Goal: Task Accomplishment & Management: Manage account settings

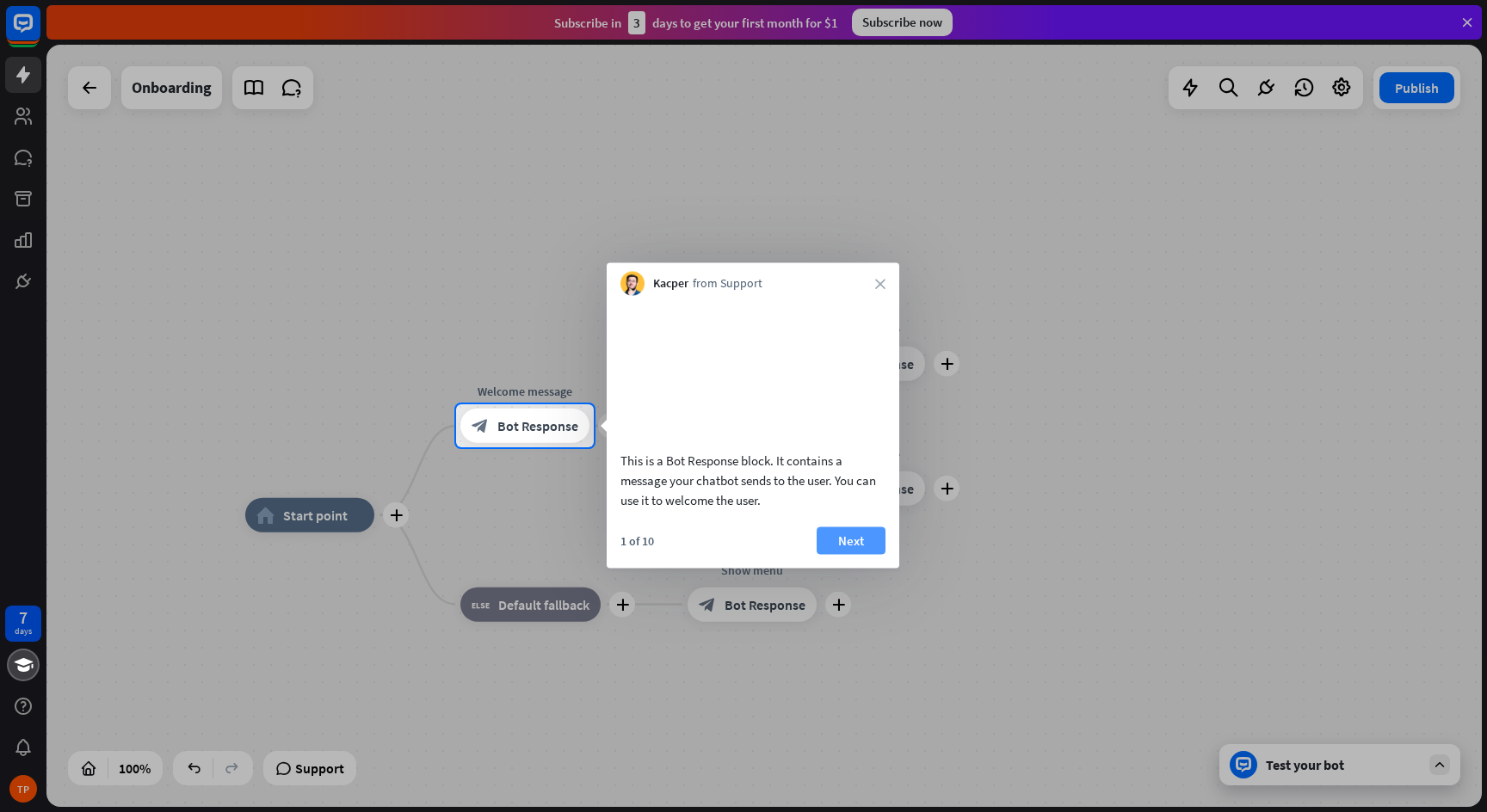
click at [853, 554] on button "Next" at bounding box center [851, 541] width 69 height 28
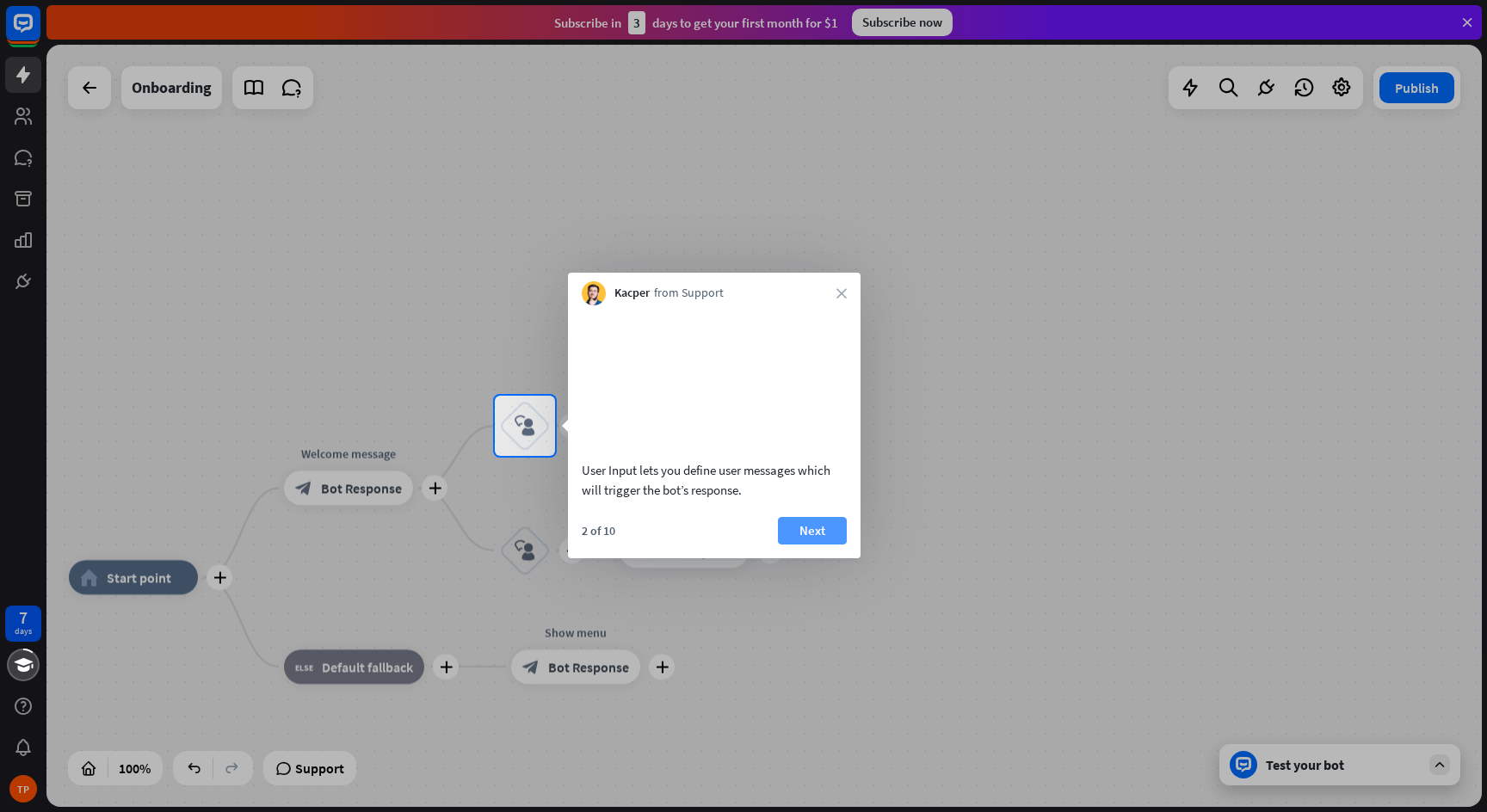
click at [831, 544] on button "Next" at bounding box center [812, 531] width 69 height 28
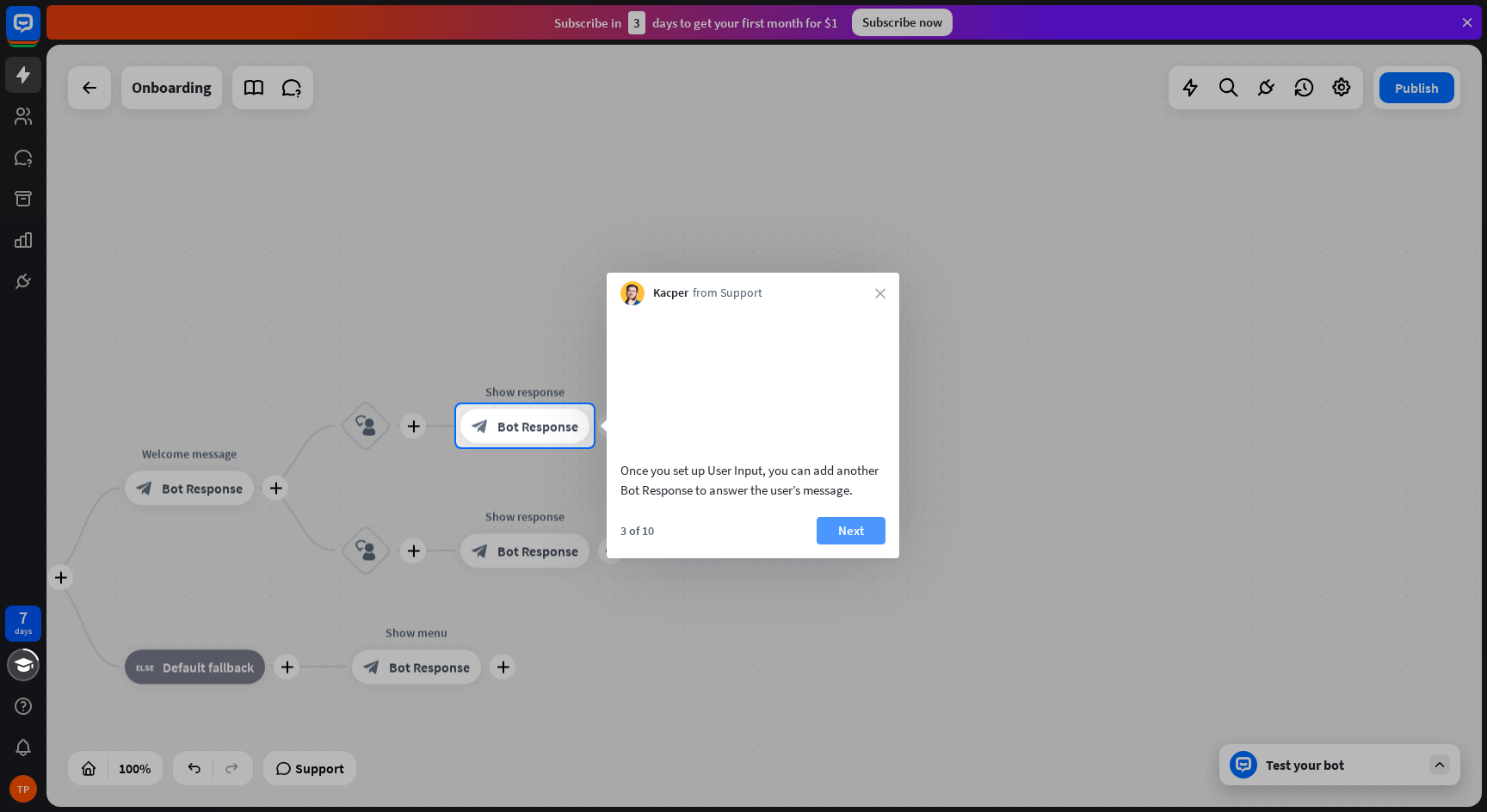
click at [854, 544] on button "Next" at bounding box center [851, 531] width 69 height 28
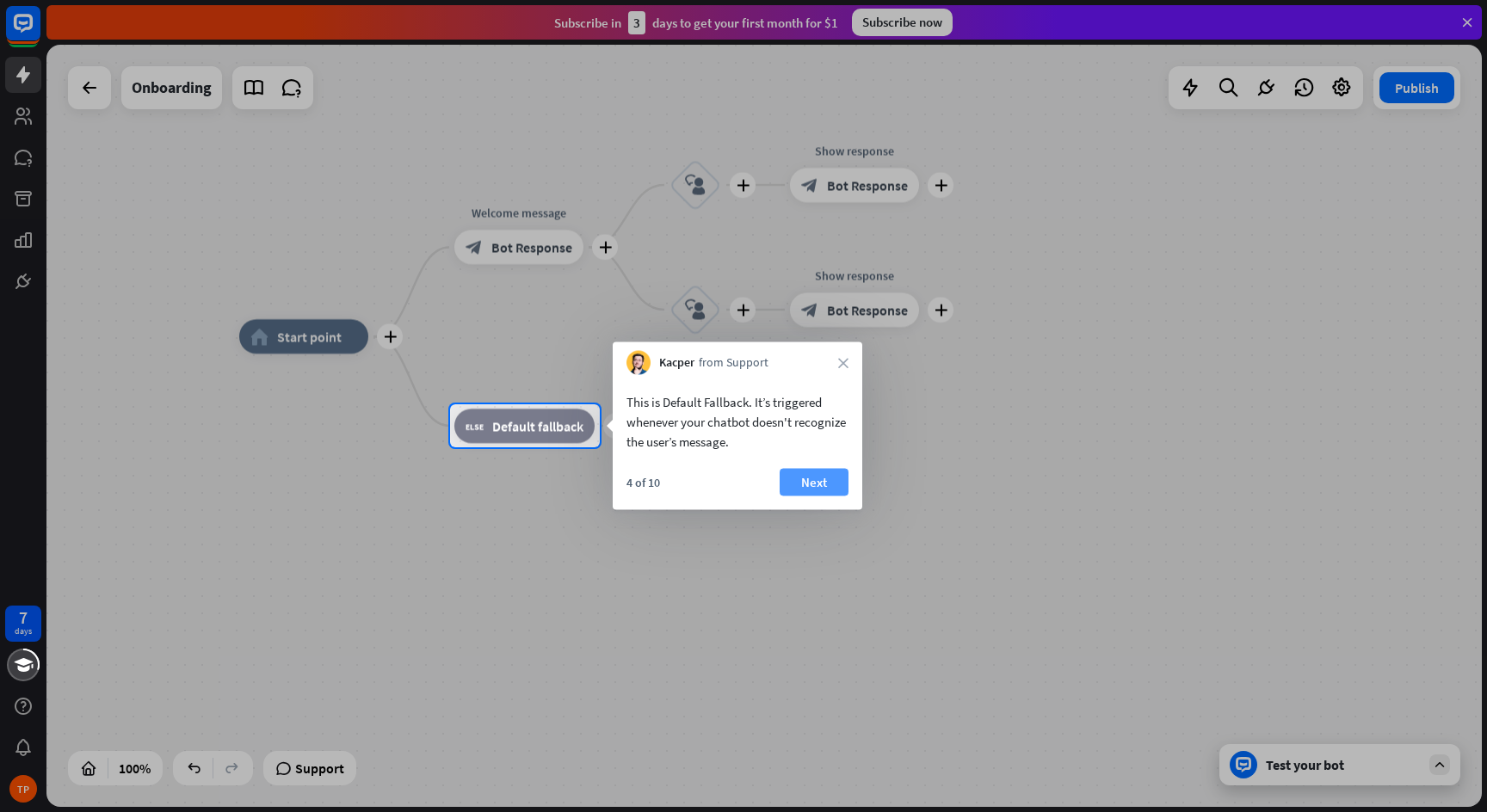
click at [800, 477] on button "Next" at bounding box center [814, 482] width 69 height 28
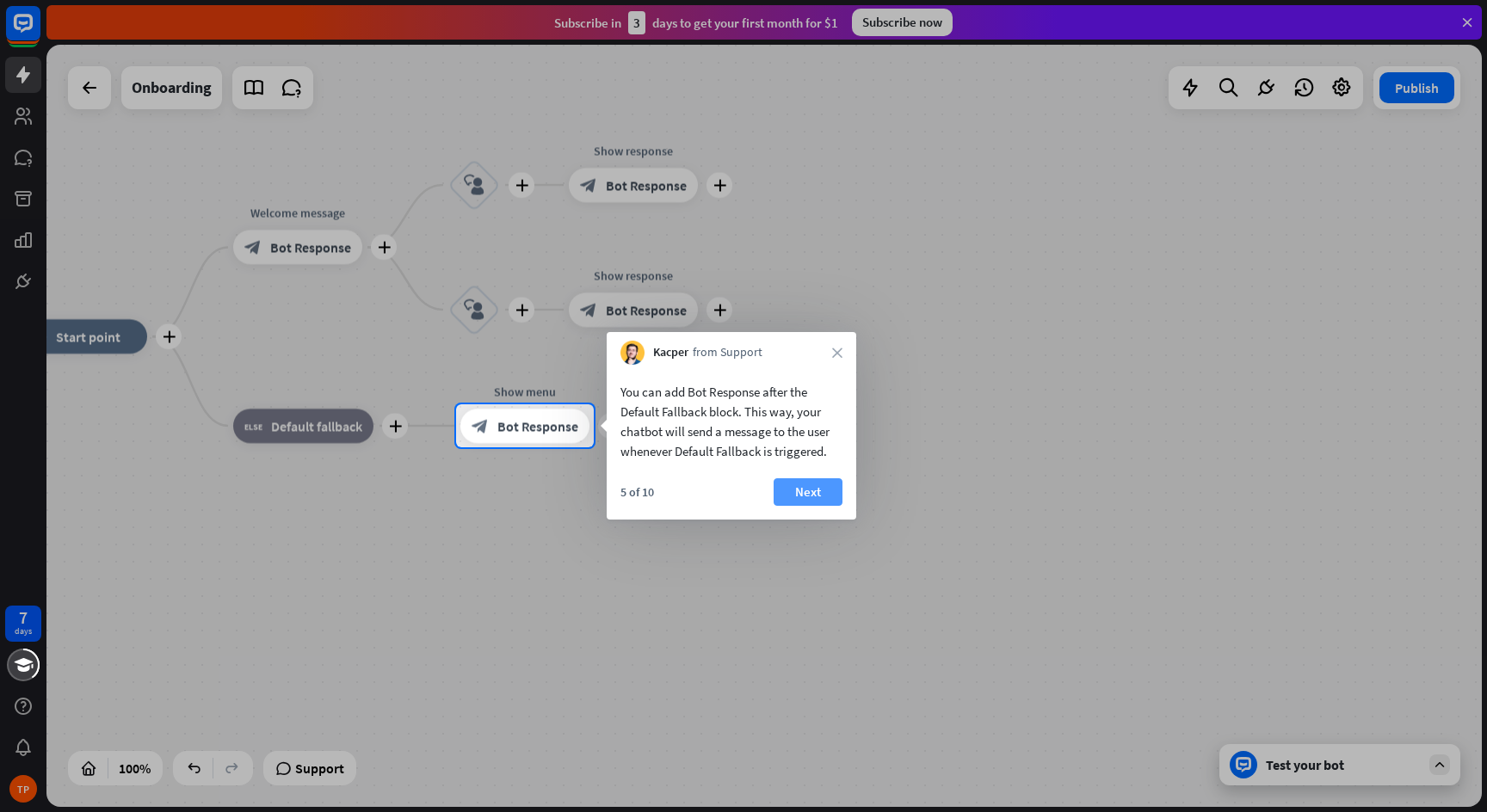
click at [809, 498] on button "Next" at bounding box center [807, 493] width 69 height 28
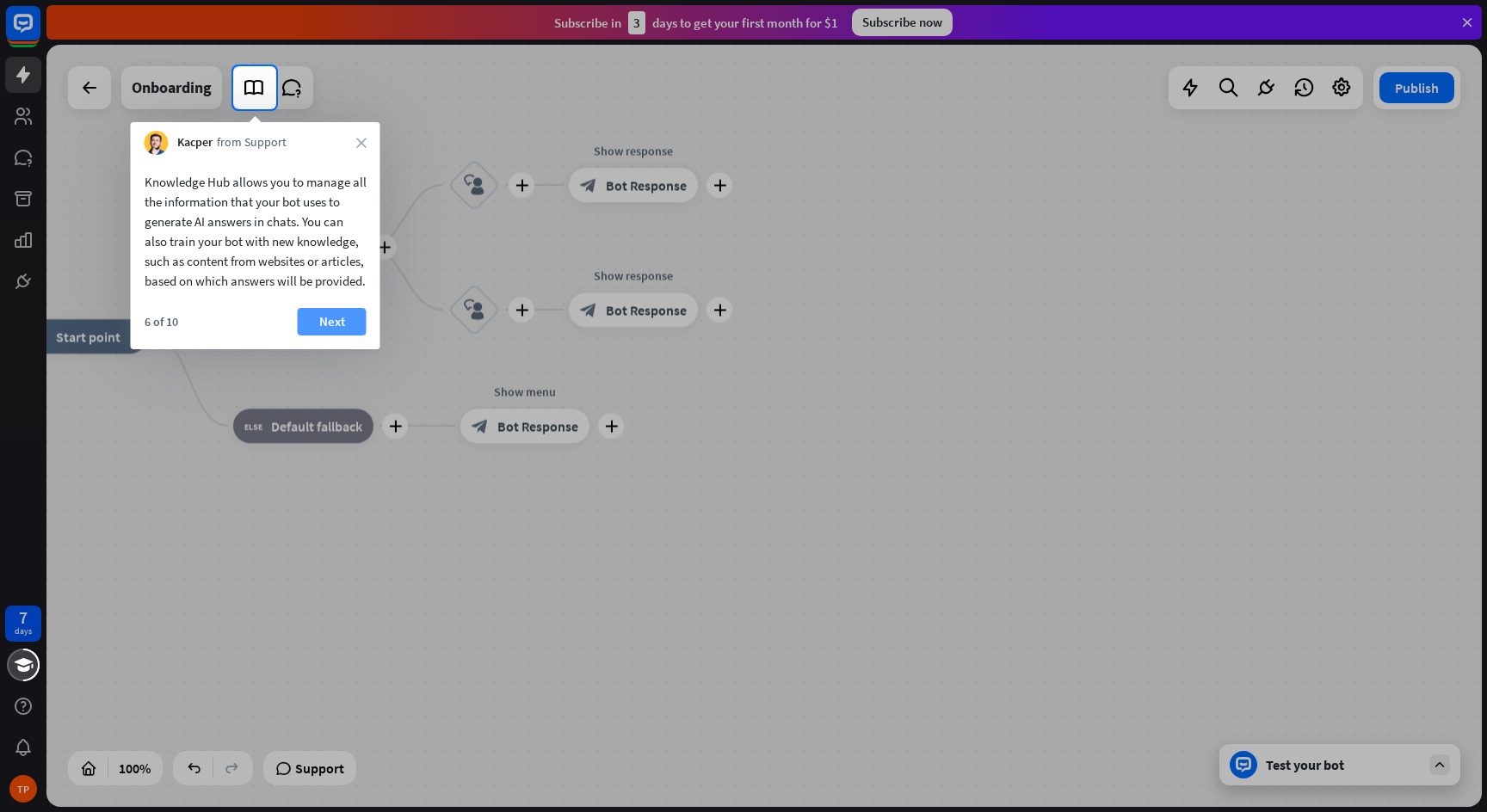
click at [342, 334] on button "Next" at bounding box center [332, 322] width 69 height 28
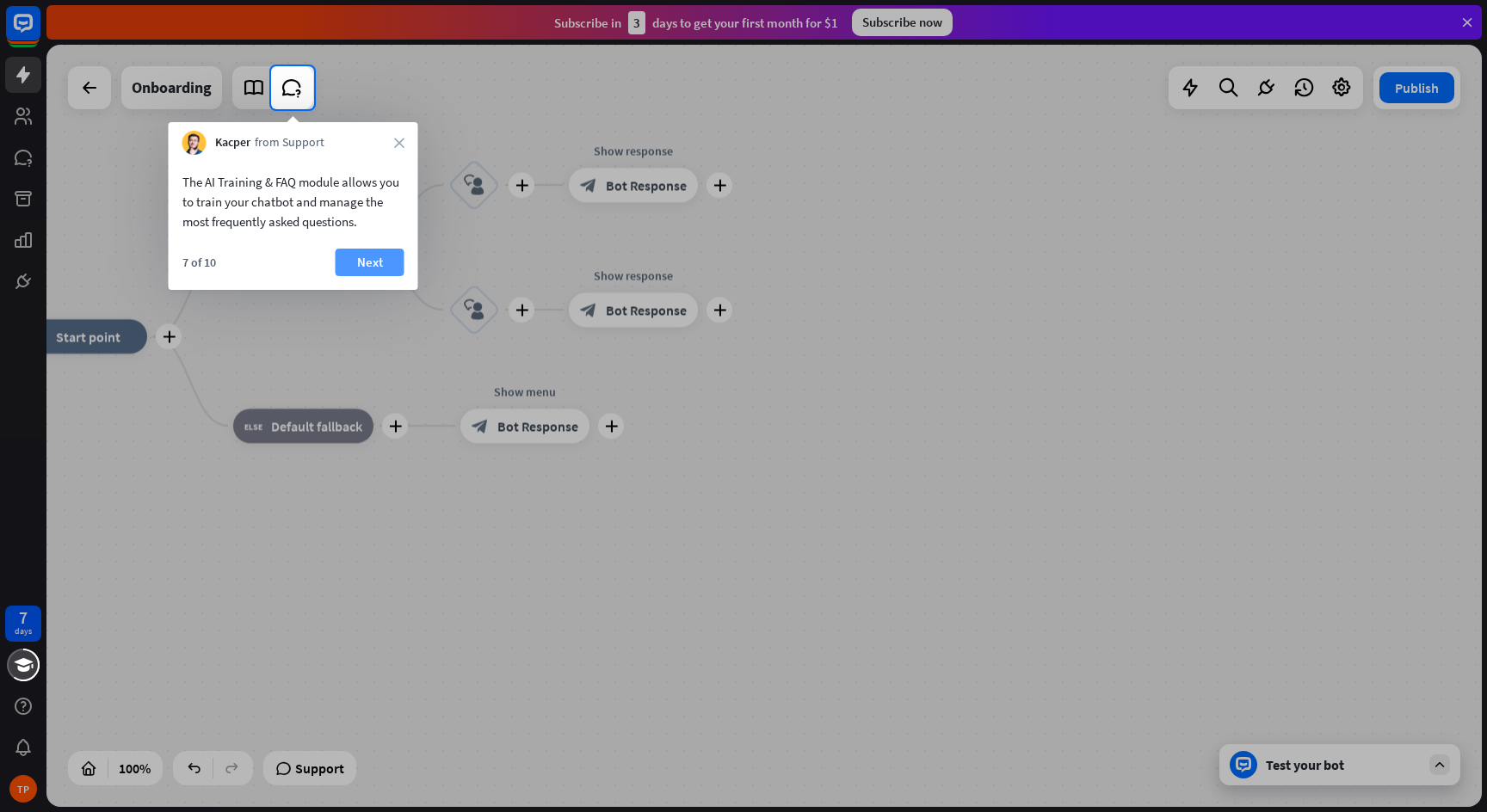
click at [371, 269] on button "Next" at bounding box center [369, 263] width 69 height 28
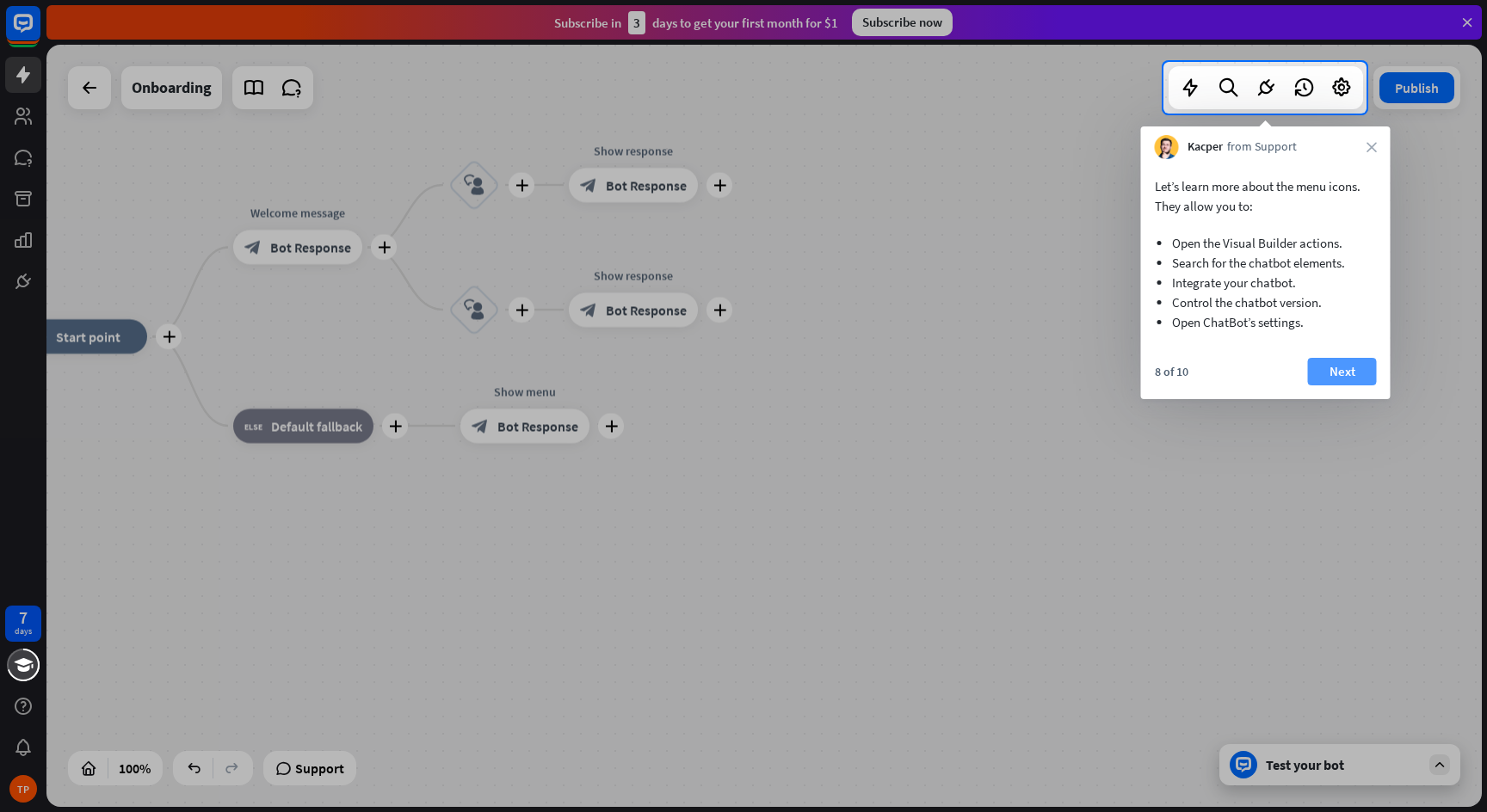
click at [1347, 368] on button "Next" at bounding box center [1342, 372] width 69 height 28
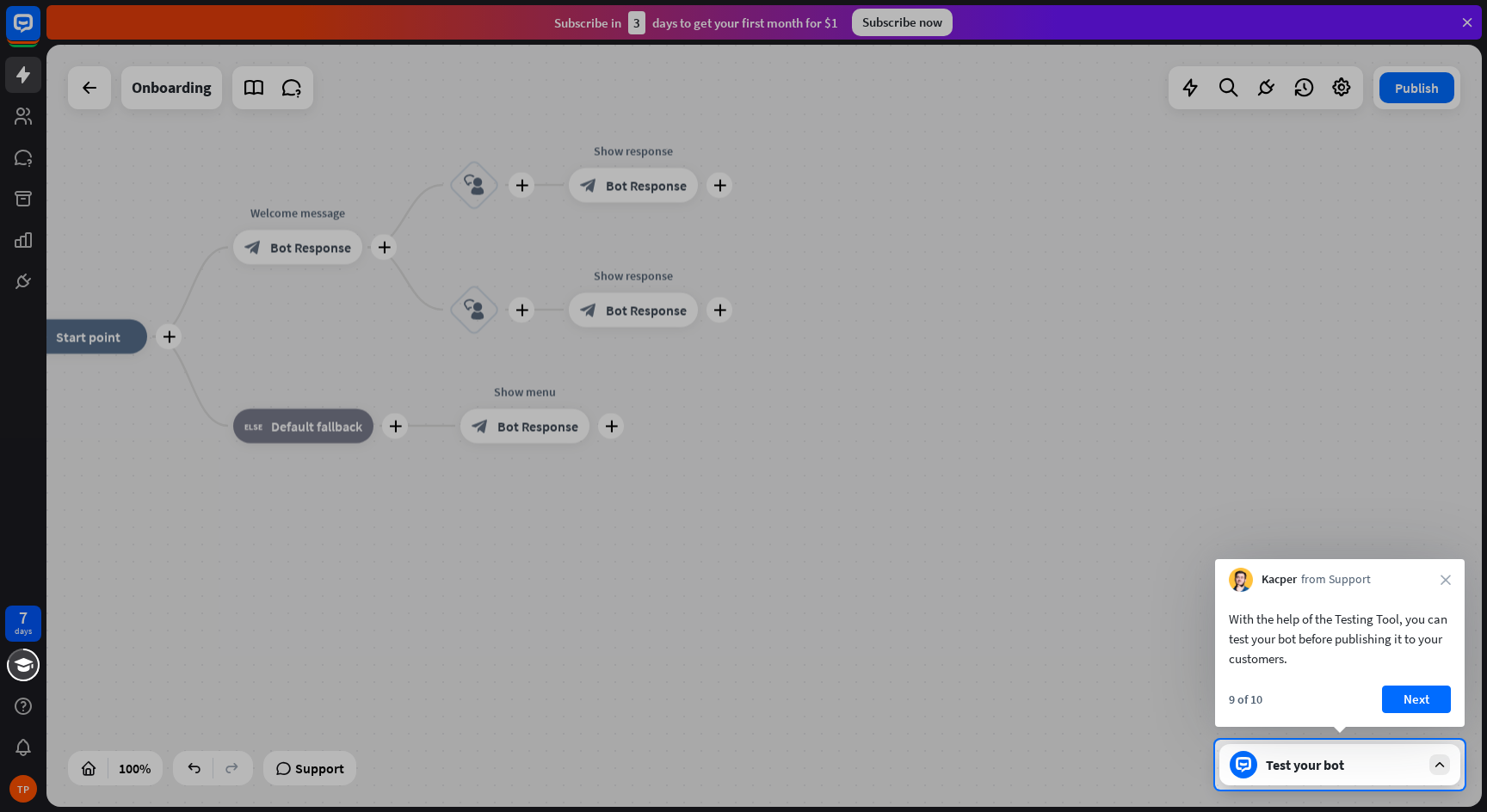
click at [1446, 573] on div "Kacper from Support close" at bounding box center [1339, 575] width 249 height 32
click at [1414, 694] on button "Next" at bounding box center [1416, 700] width 69 height 28
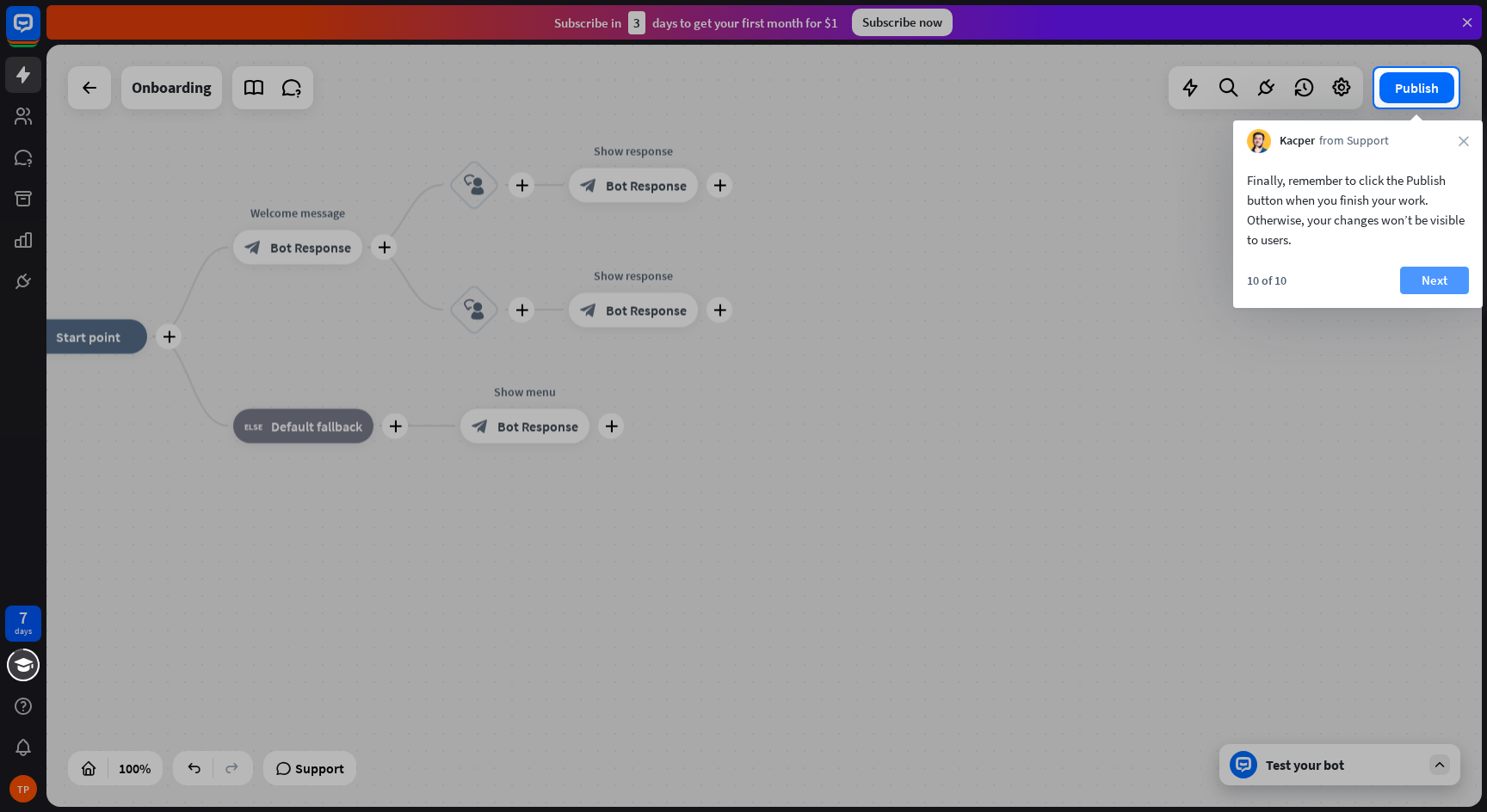
click at [1457, 267] on button "Next" at bounding box center [1434, 281] width 69 height 28
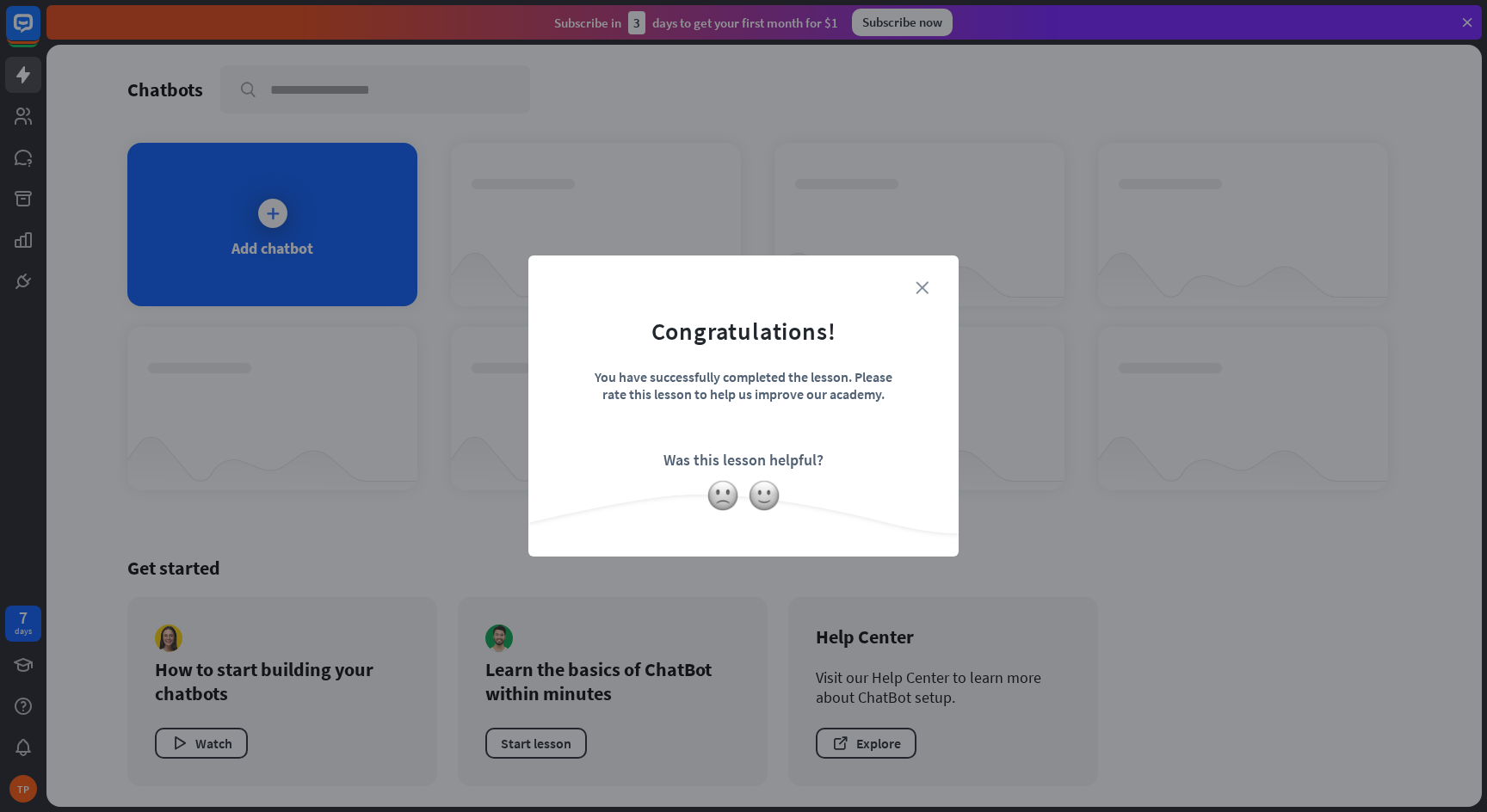
click at [917, 290] on icon "close" at bounding box center [922, 288] width 13 height 13
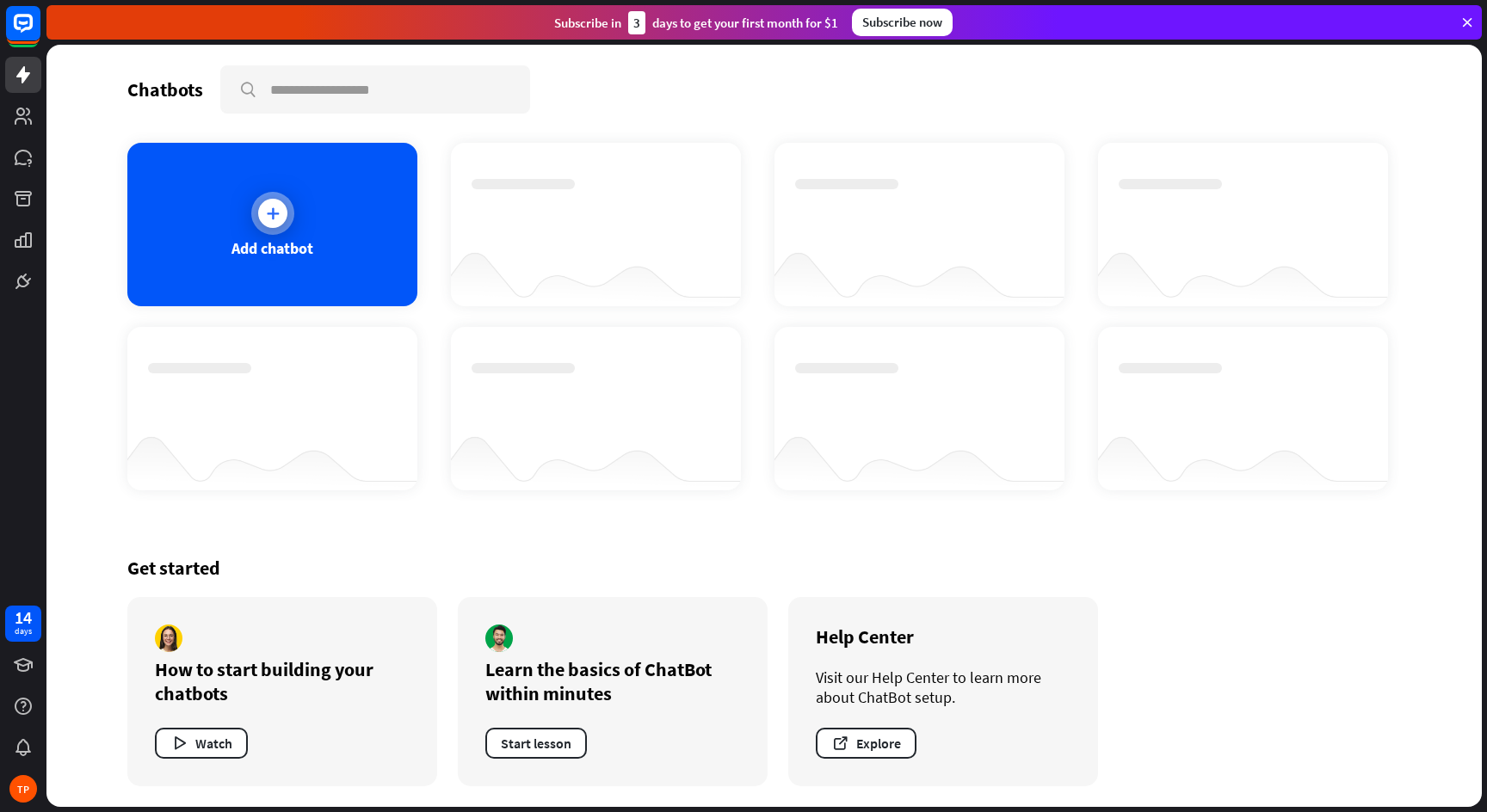
click at [285, 254] on div "Add chatbot" at bounding box center [272, 247] width 81 height 19
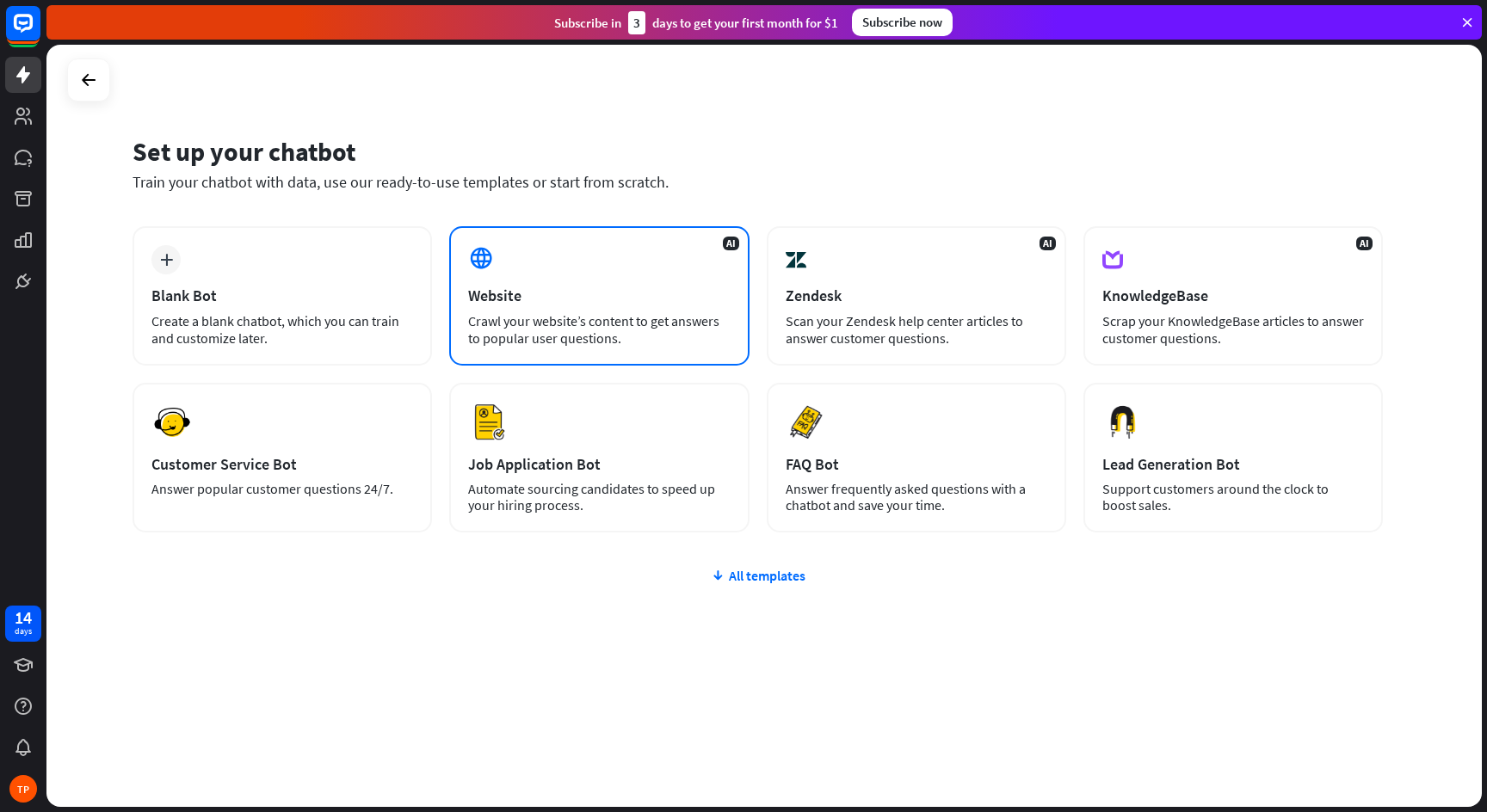
click at [525, 301] on div "Website" at bounding box center [598, 294] width 261 height 19
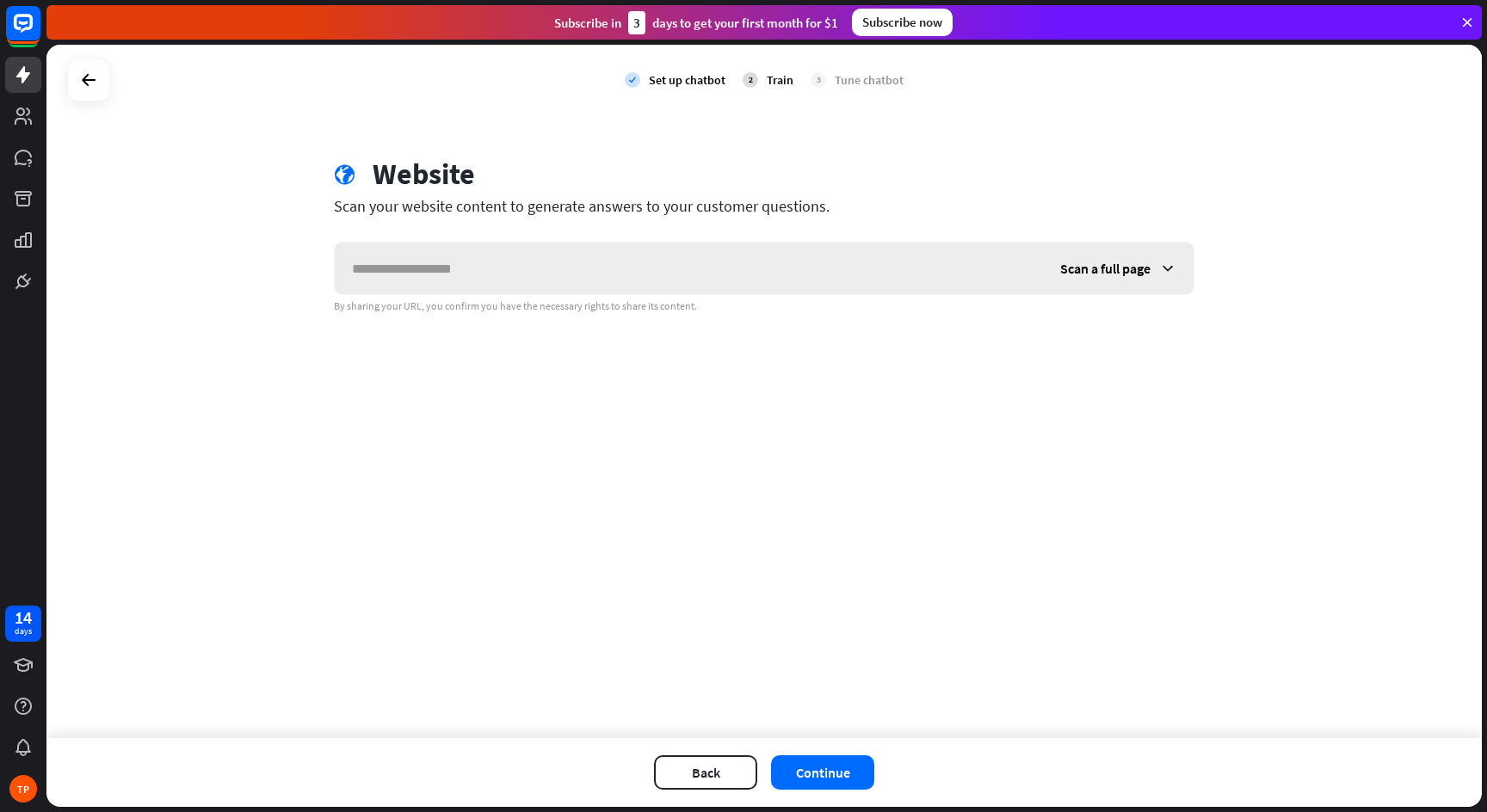
click at [1114, 269] on span "Scan a full page" at bounding box center [1106, 269] width 91 height 18
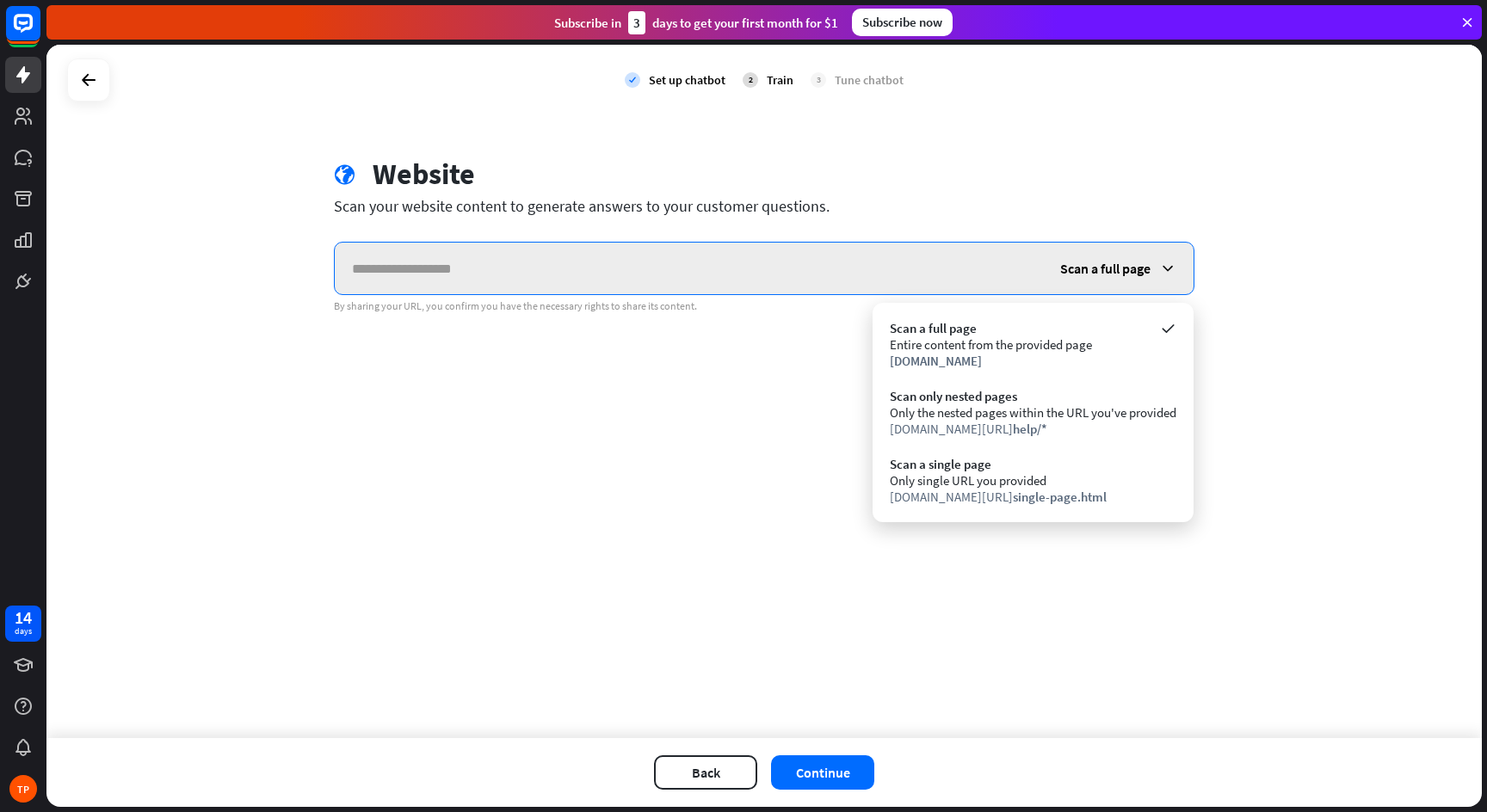
click at [479, 256] on input "text" at bounding box center [688, 269] width 708 height 52
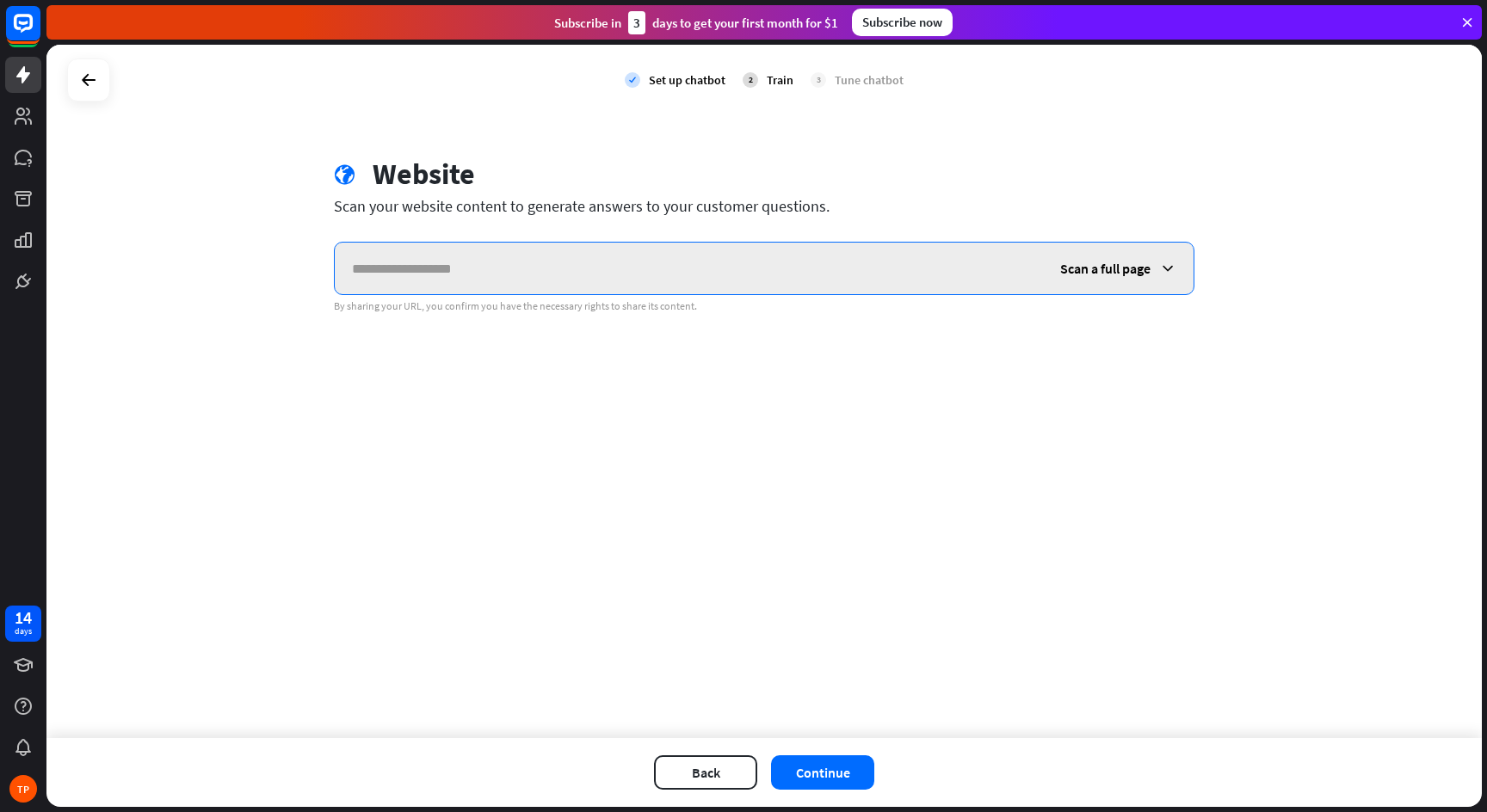
paste input "**********"
type input "**********"
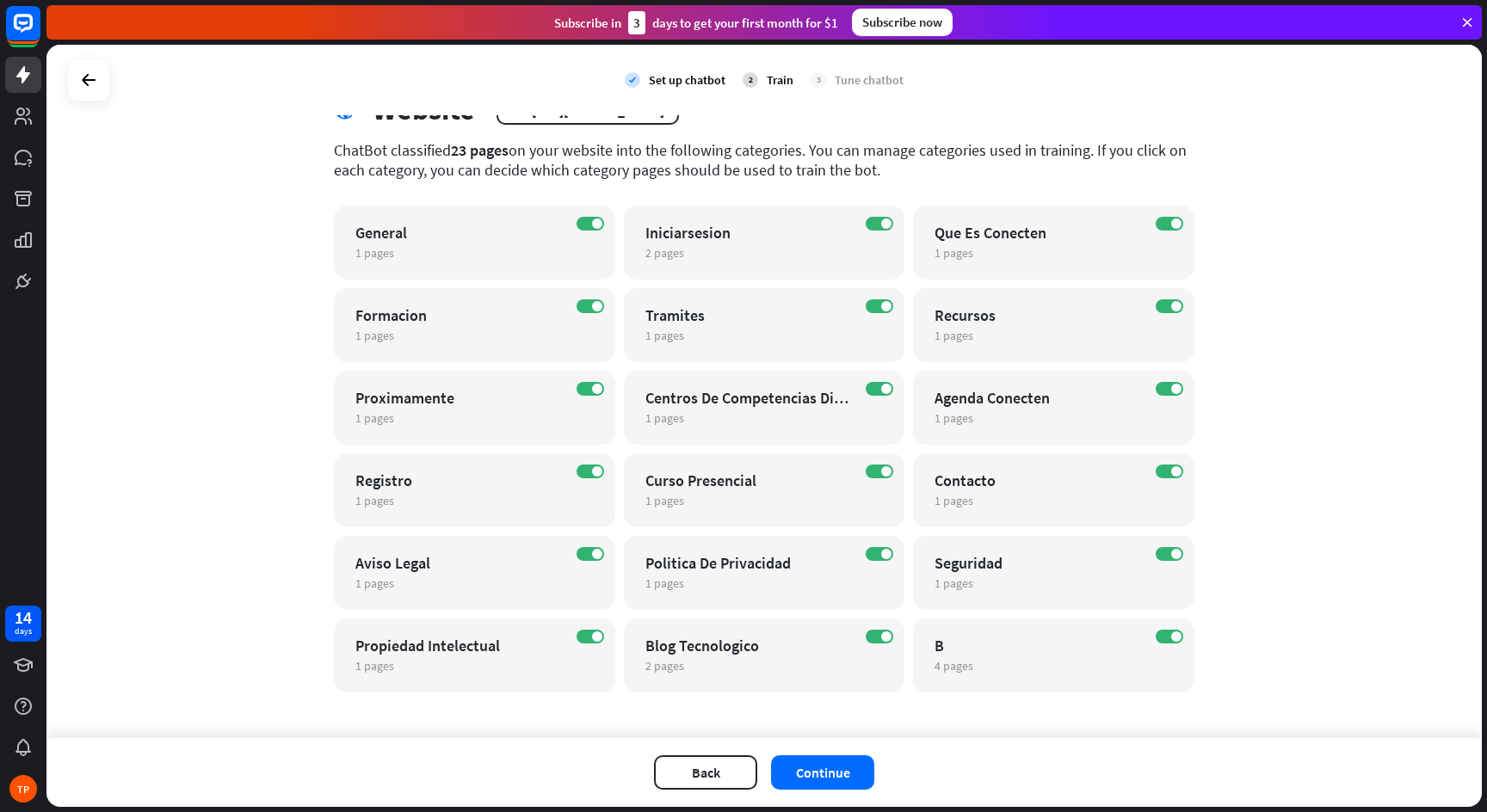
scroll to position [74, 0]
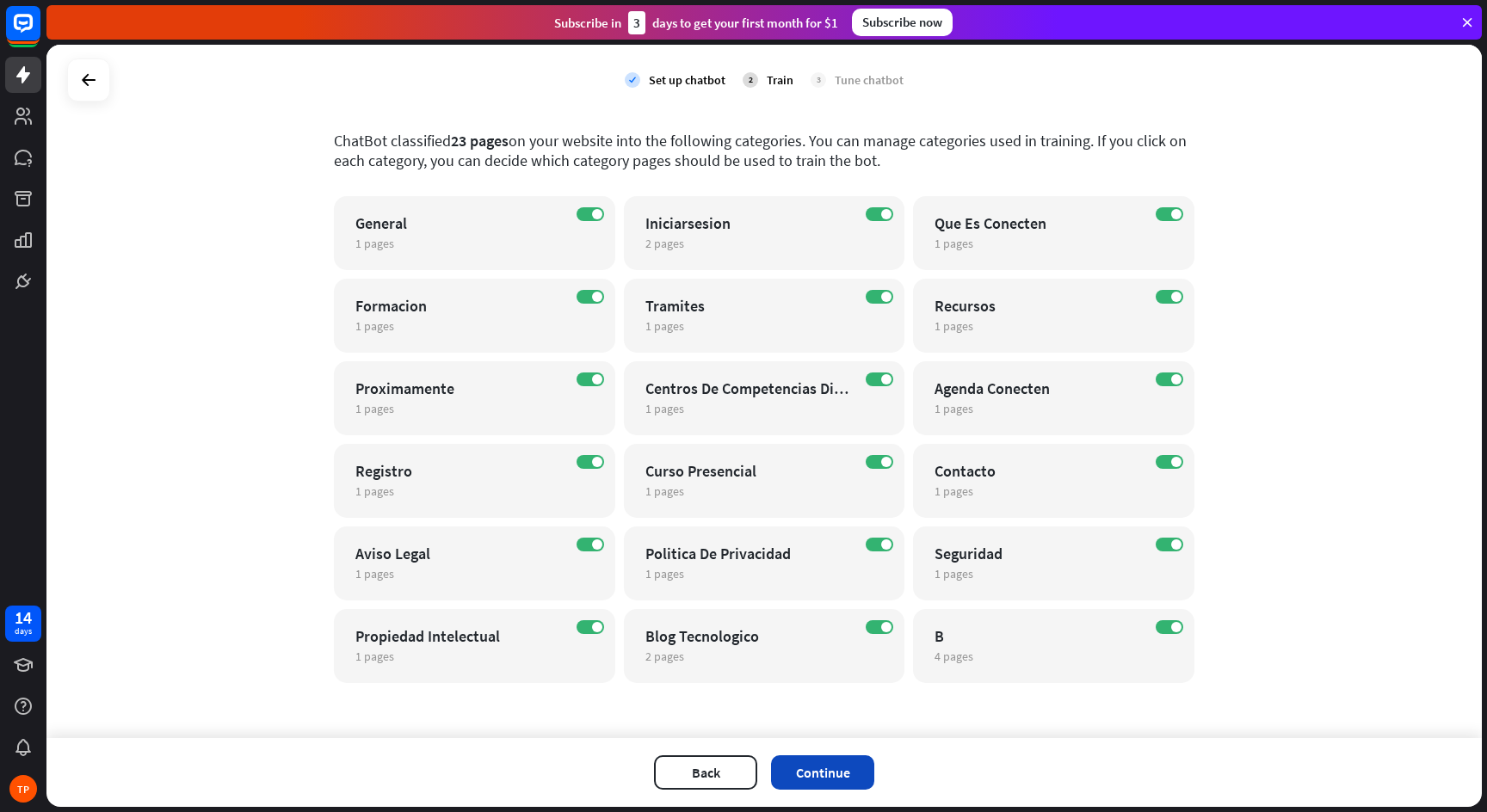
click at [813, 772] on button "Continue" at bounding box center [823, 772] width 104 height 34
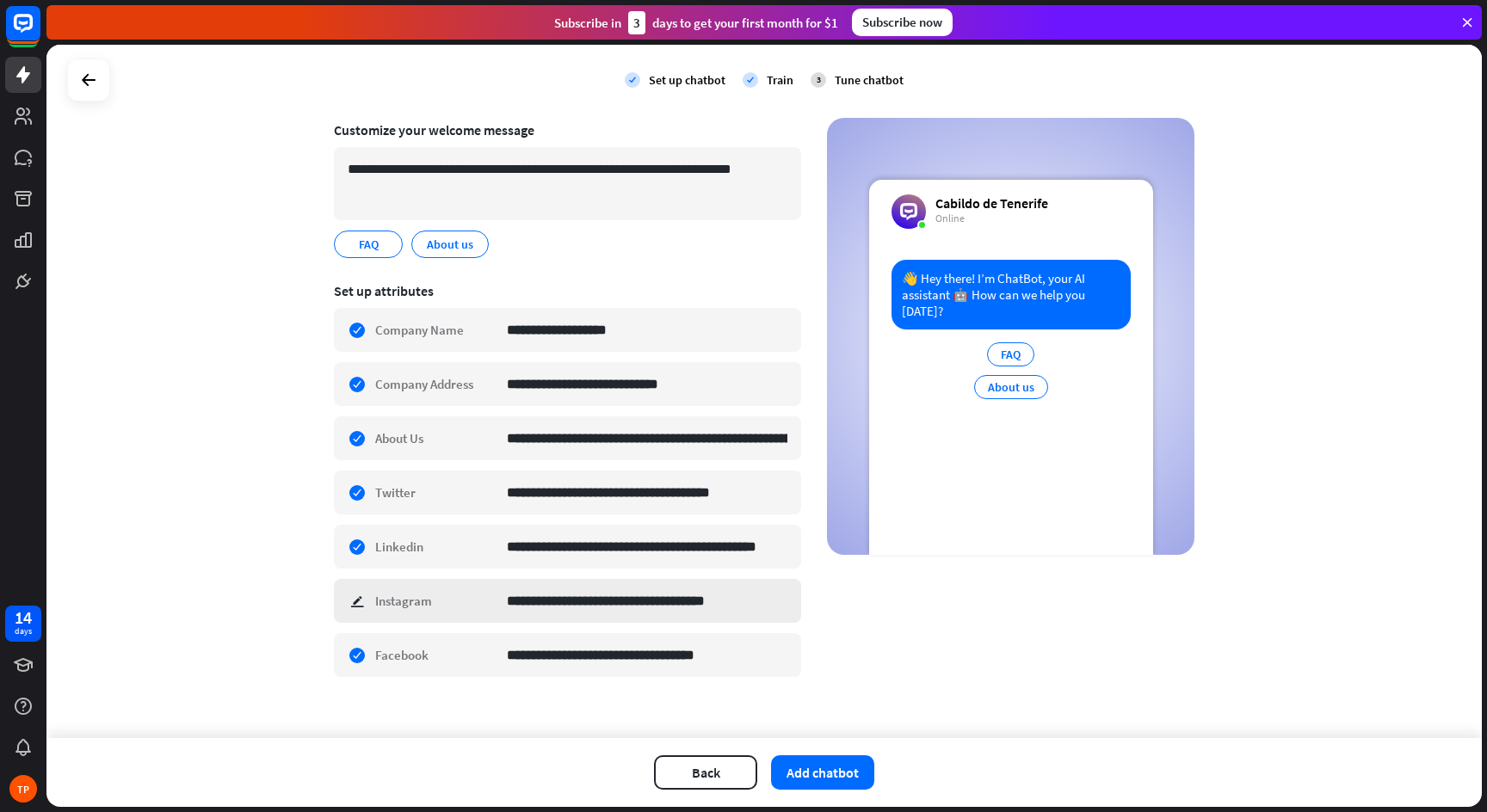
scroll to position [137, 0]
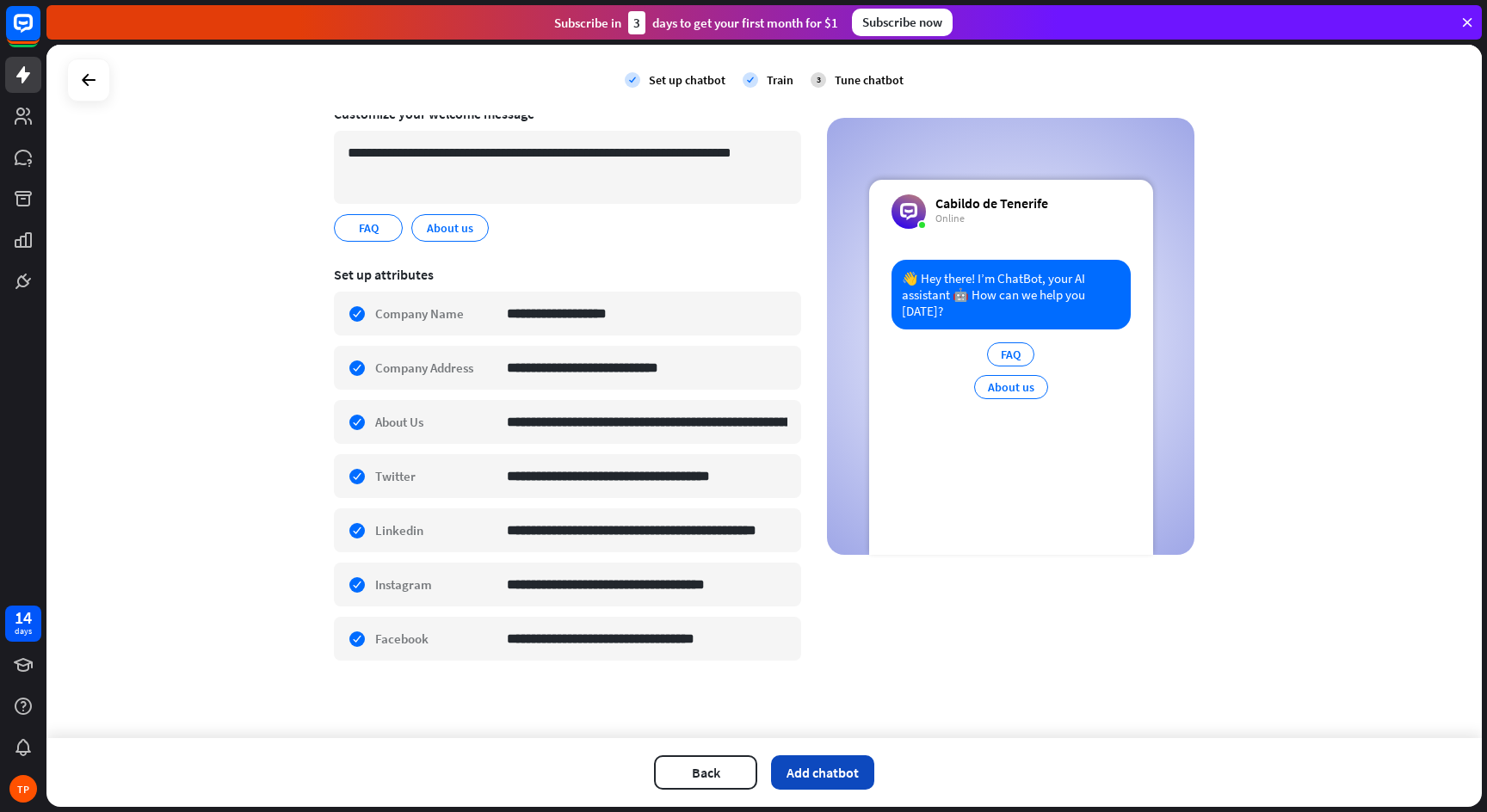
click at [815, 773] on button "Add chatbot" at bounding box center [823, 772] width 104 height 34
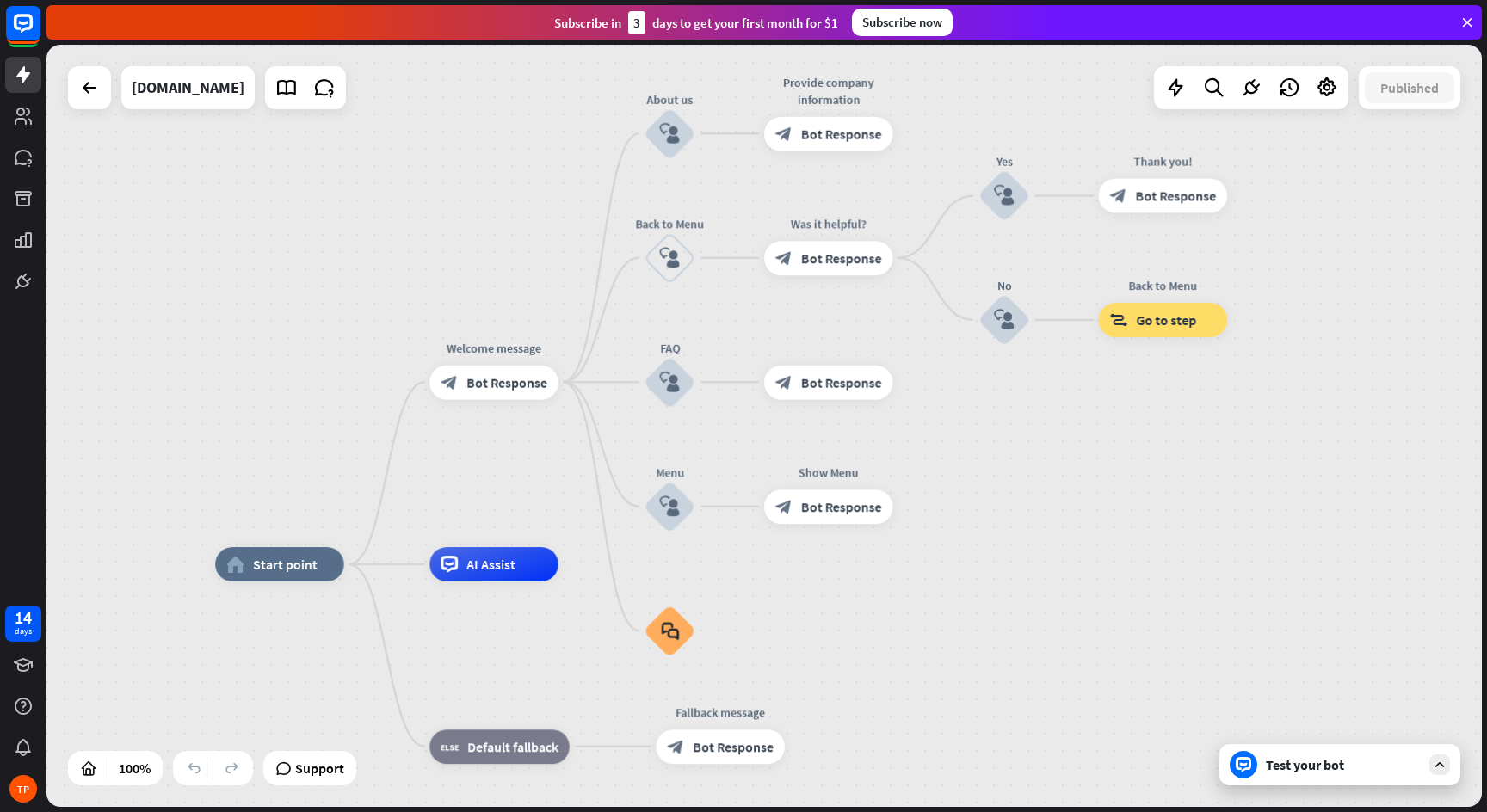
drag, startPoint x: 1142, startPoint y: 452, endPoint x: 1022, endPoint y: 589, distance: 182.1
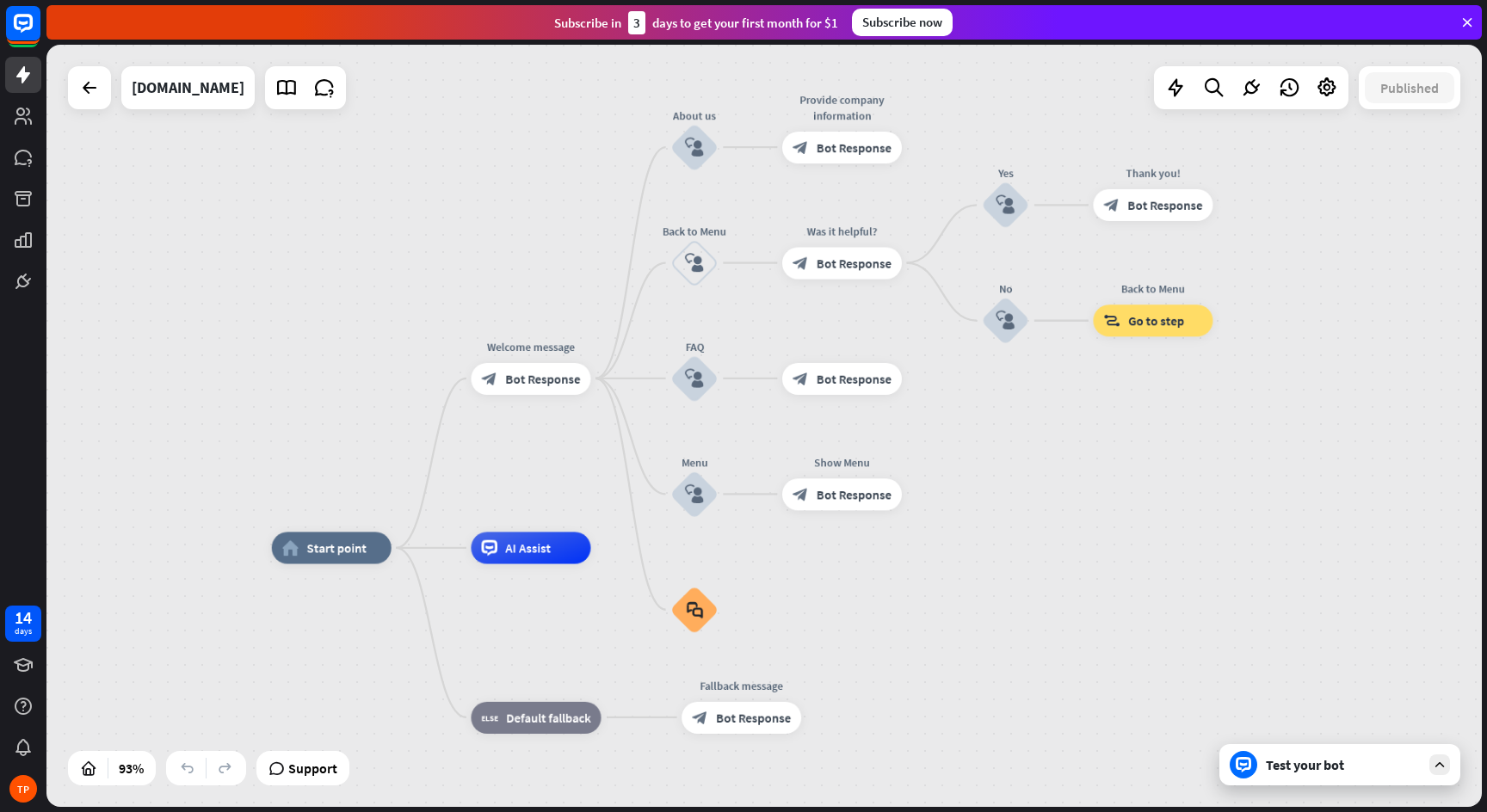
drag, startPoint x: 1022, startPoint y: 589, endPoint x: 1022, endPoint y: 570, distance: 19.0
click at [1287, 768] on div "Test your bot" at bounding box center [1343, 765] width 155 height 18
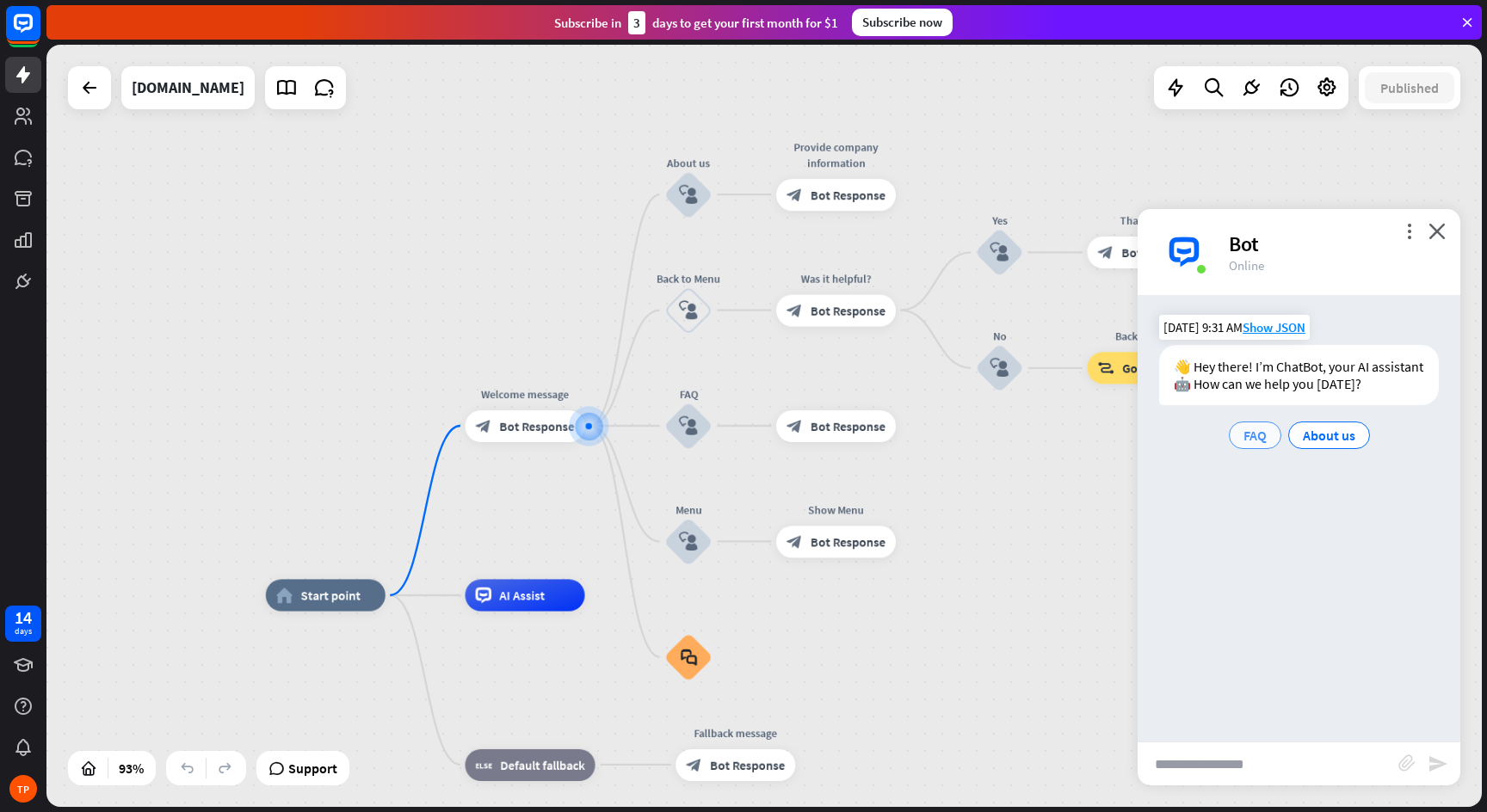
click at [1255, 439] on span "FAQ" at bounding box center [1255, 435] width 23 height 18
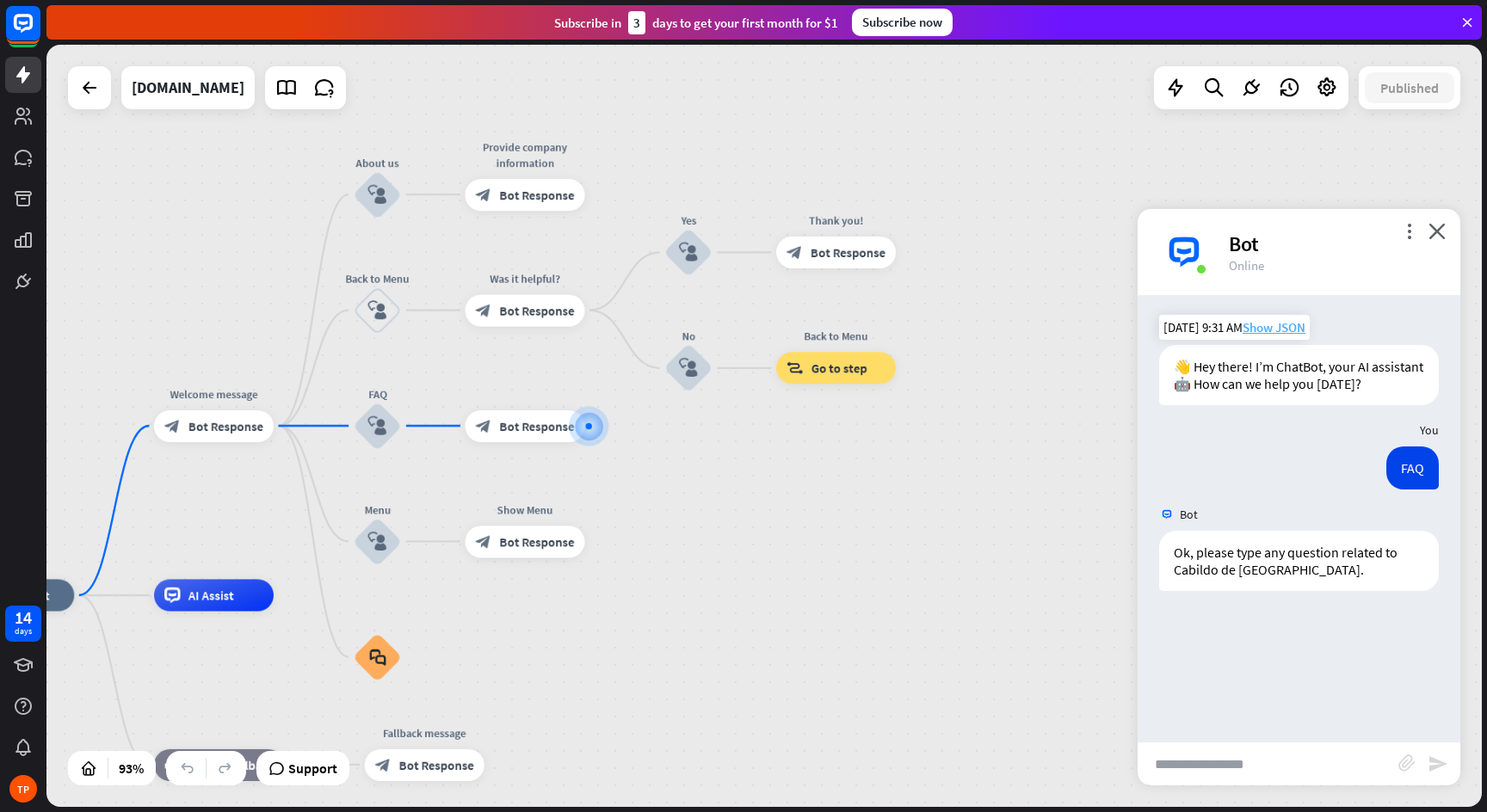
click at [1268, 329] on span "Show JSON" at bounding box center [1274, 328] width 63 height 17
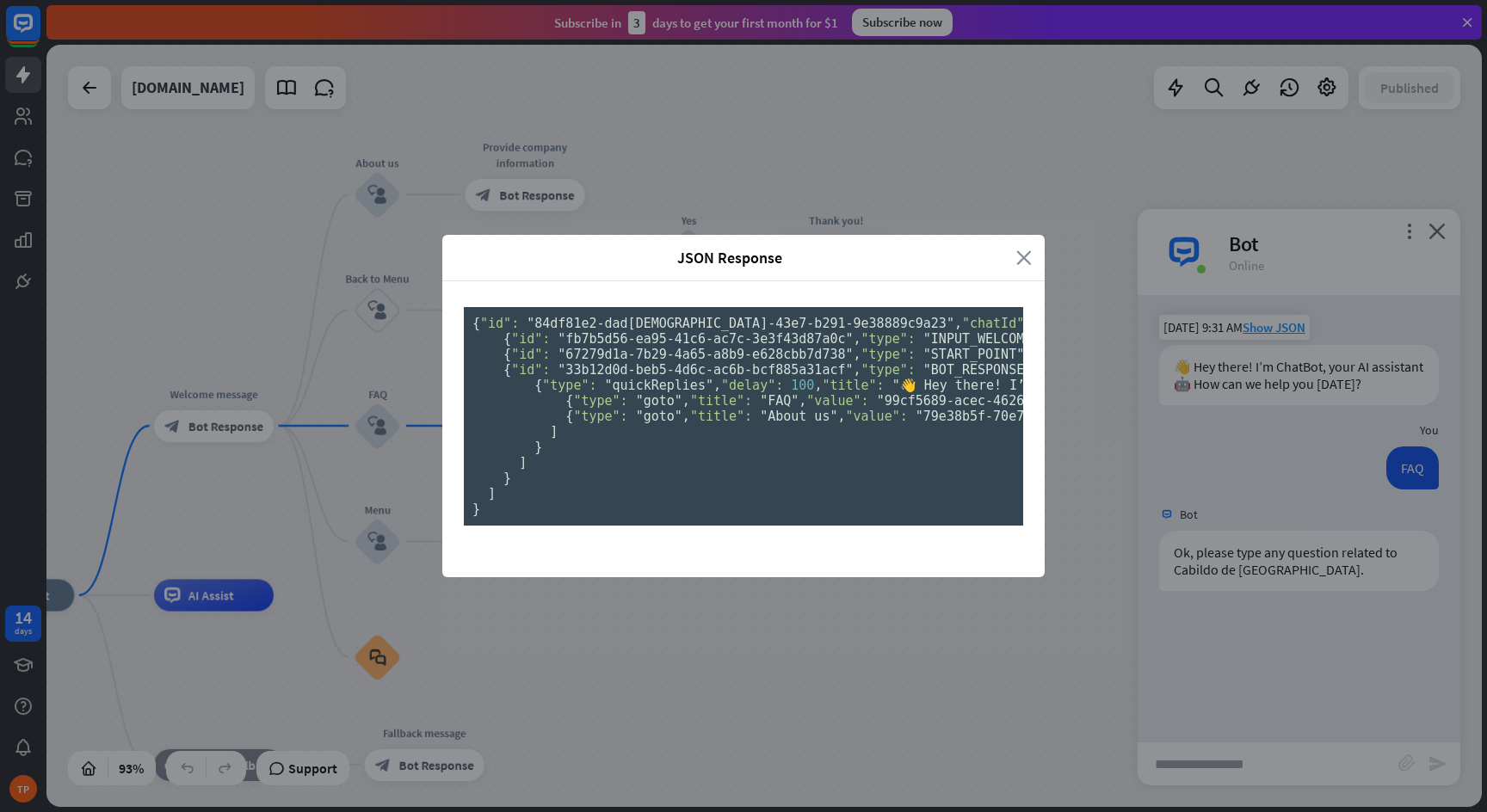
click at [1021, 248] on icon "close" at bounding box center [1023, 257] width 16 height 19
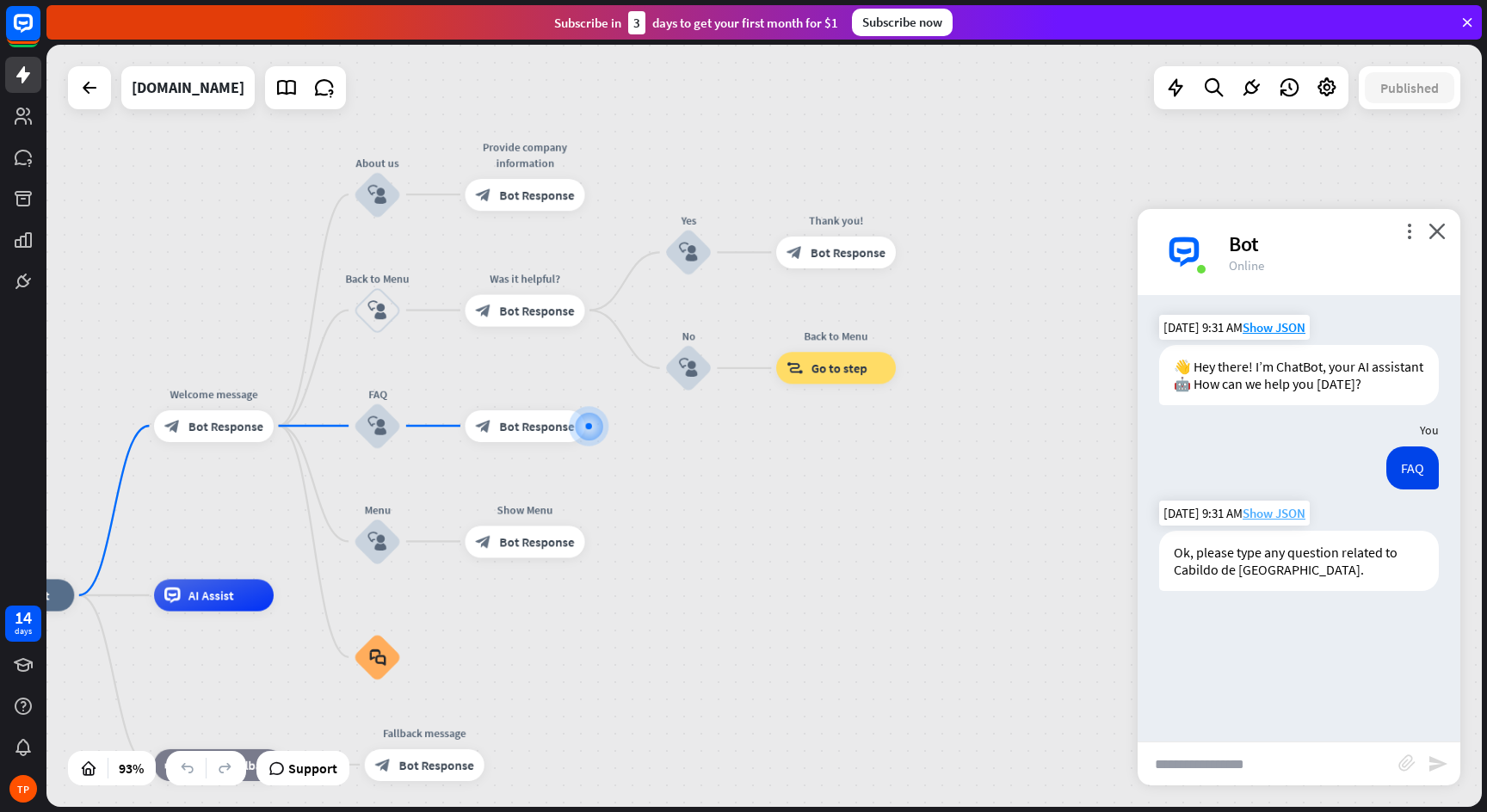
click at [1268, 507] on span "Show JSON" at bounding box center [1274, 513] width 63 height 17
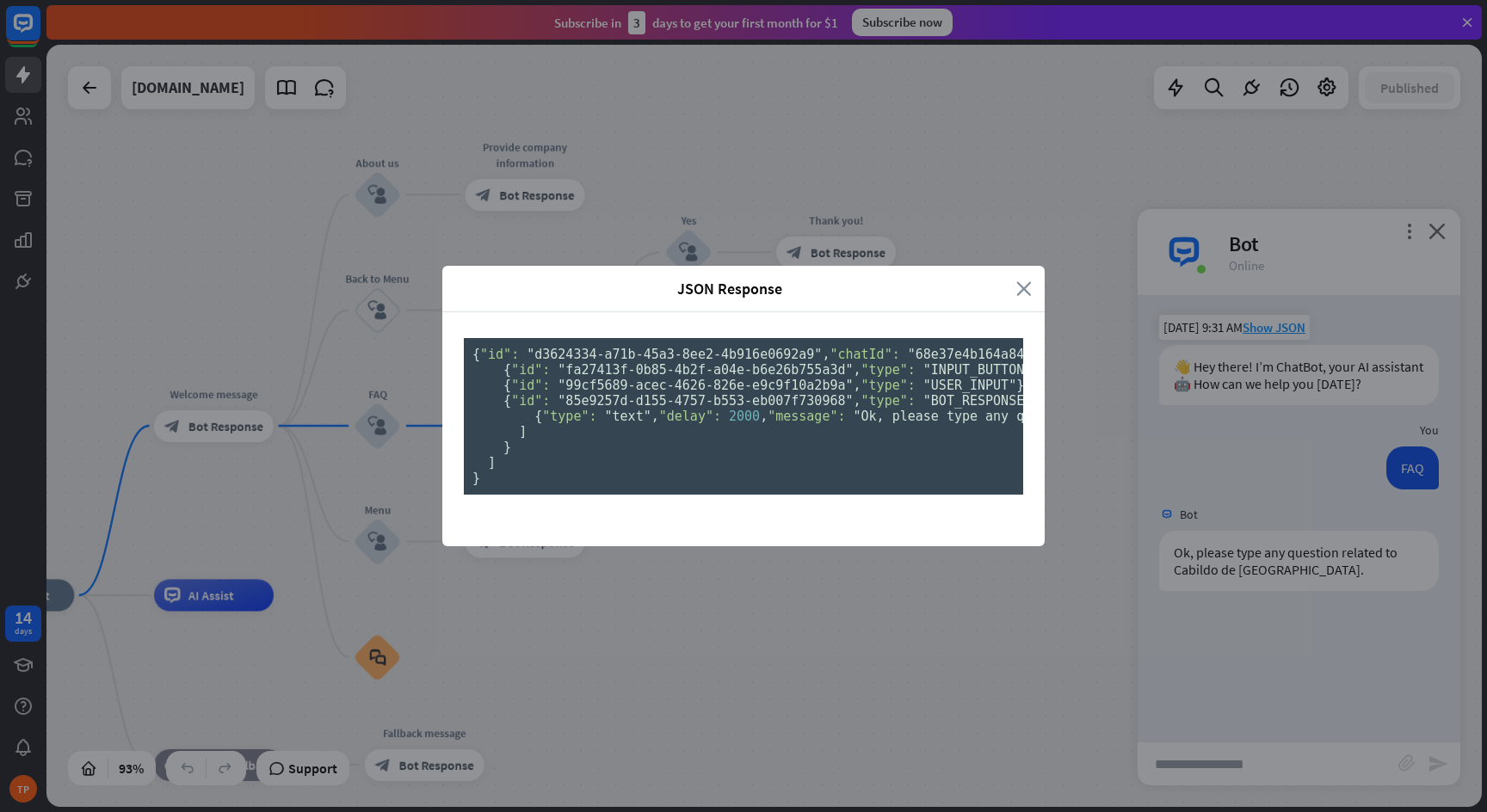
click at [1016, 279] on icon "close" at bounding box center [1023, 288] width 16 height 19
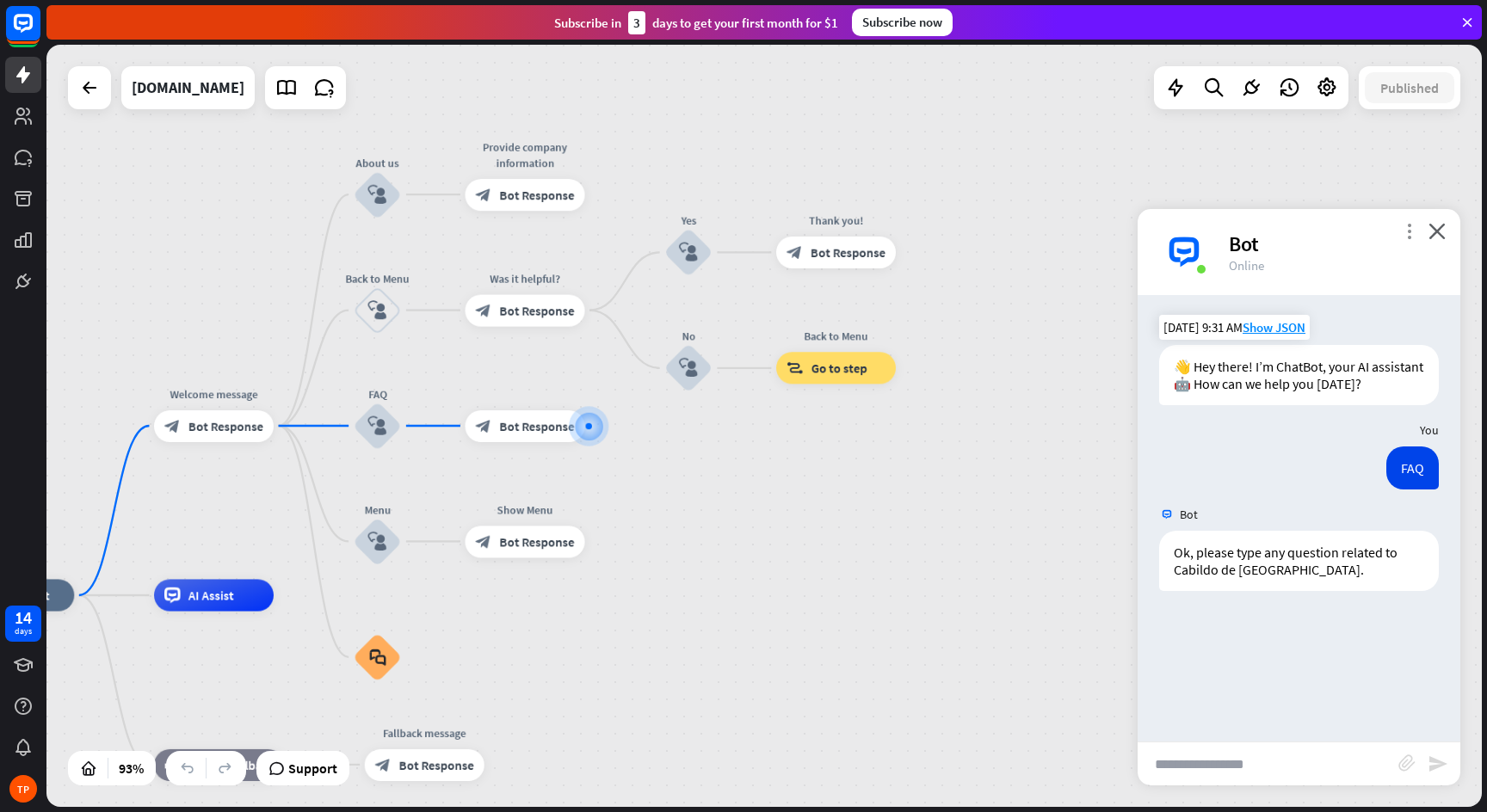
click at [1410, 231] on icon "more_vert" at bounding box center [1409, 231] width 17 height 17
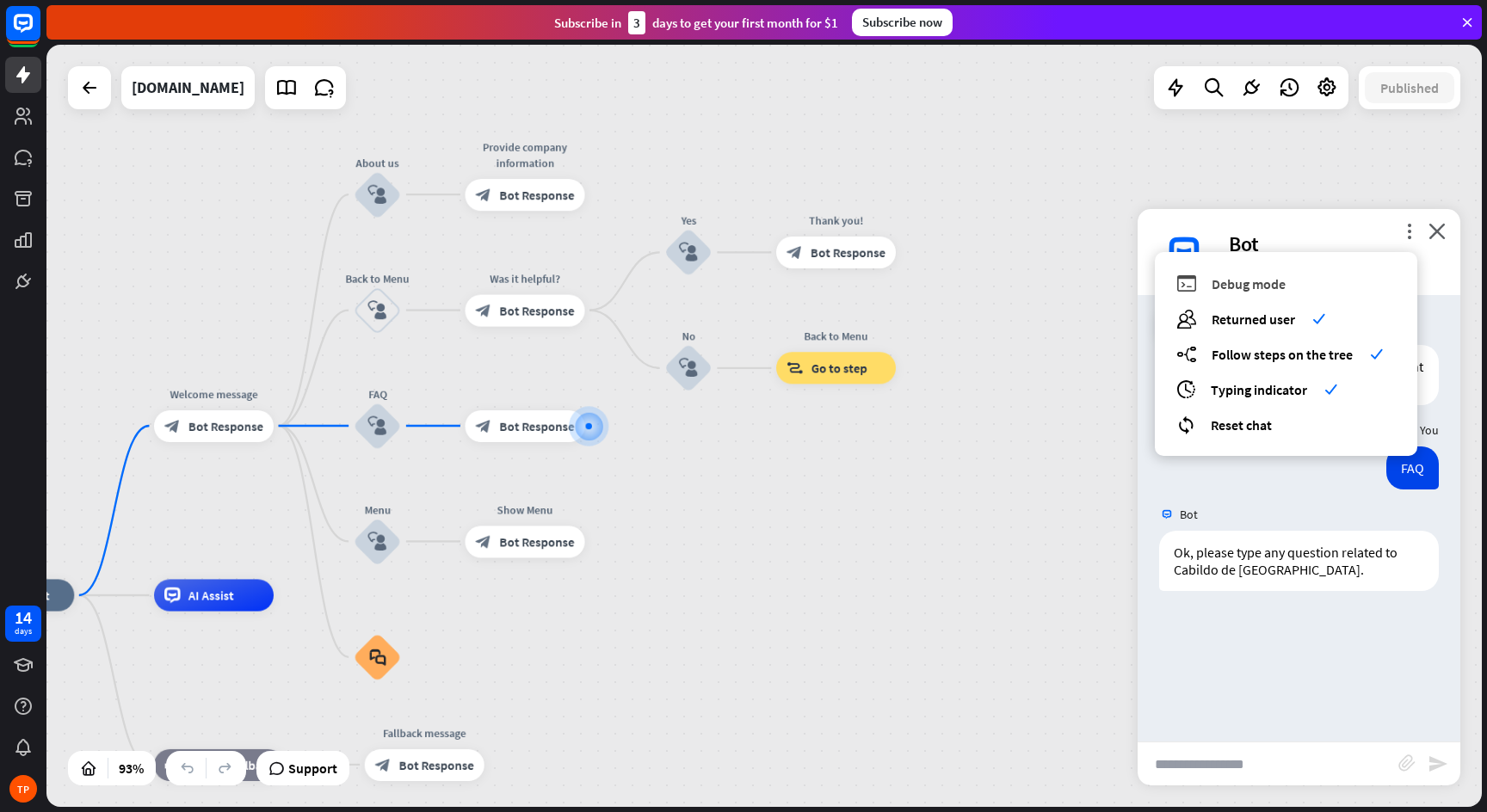
click at [1260, 281] on span "Debug mode" at bounding box center [1248, 283] width 74 height 18
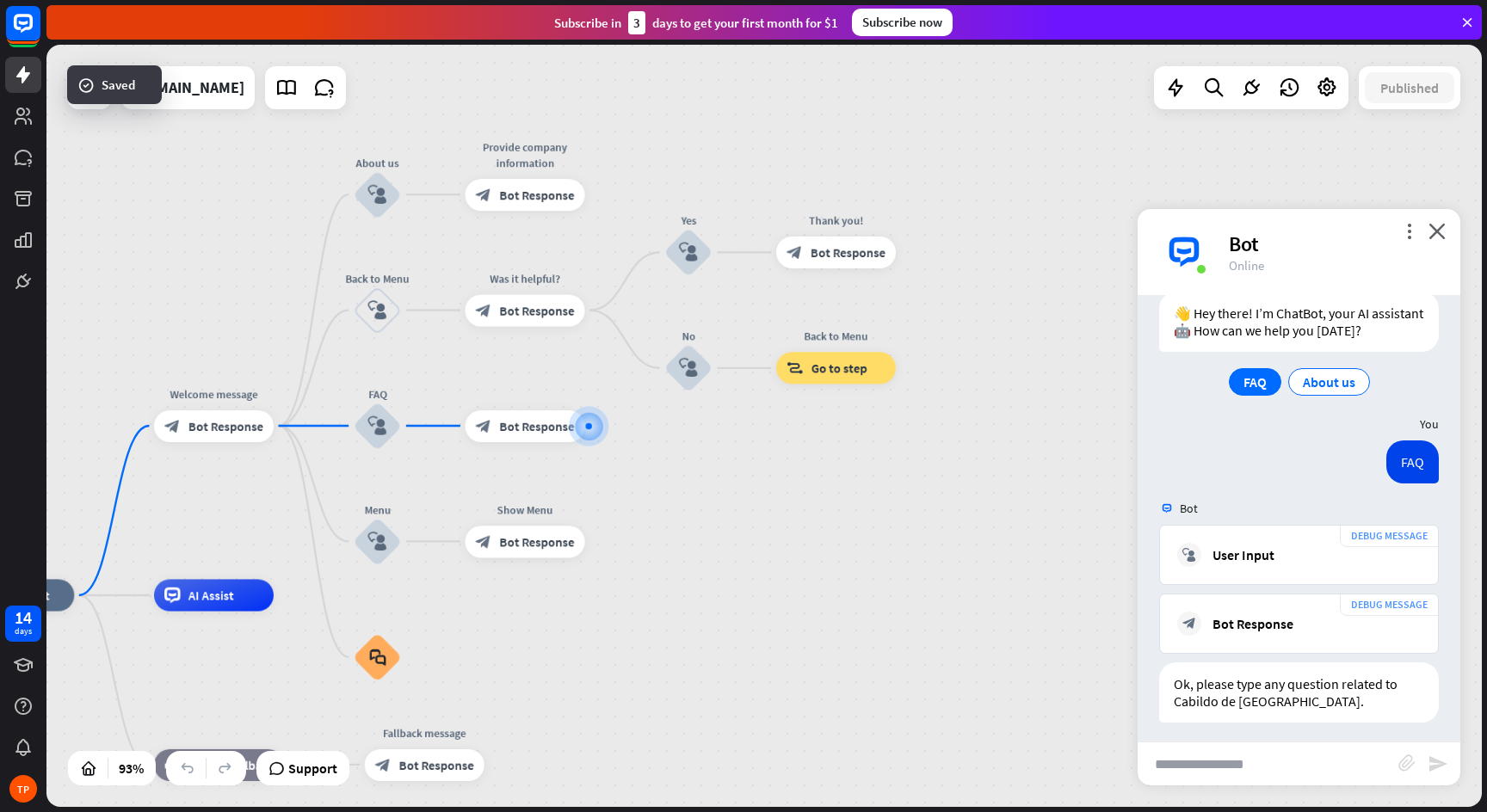
scroll to position [299, 0]
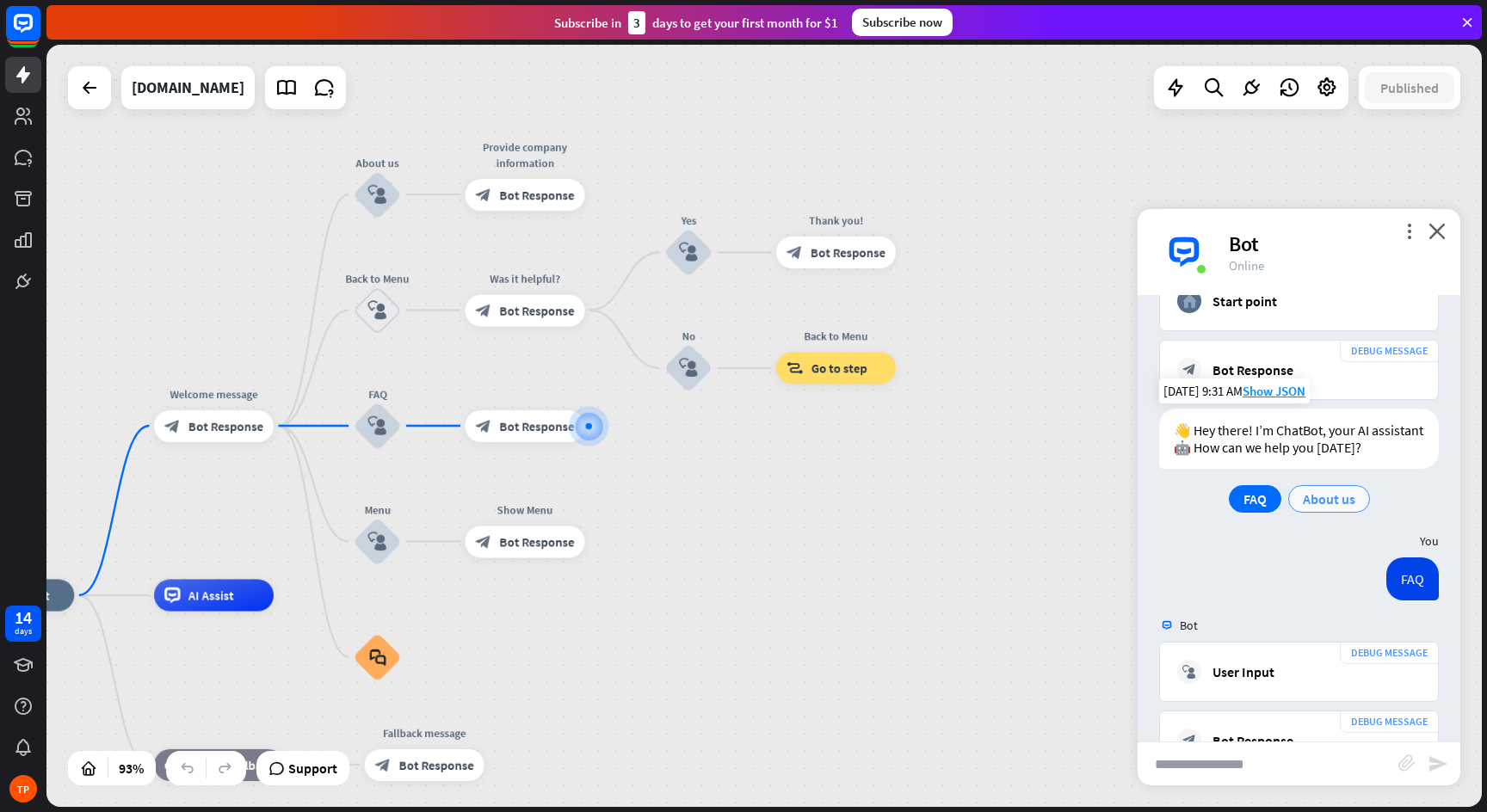
click at [1314, 494] on span "About us" at bounding box center [1329, 499] width 53 height 18
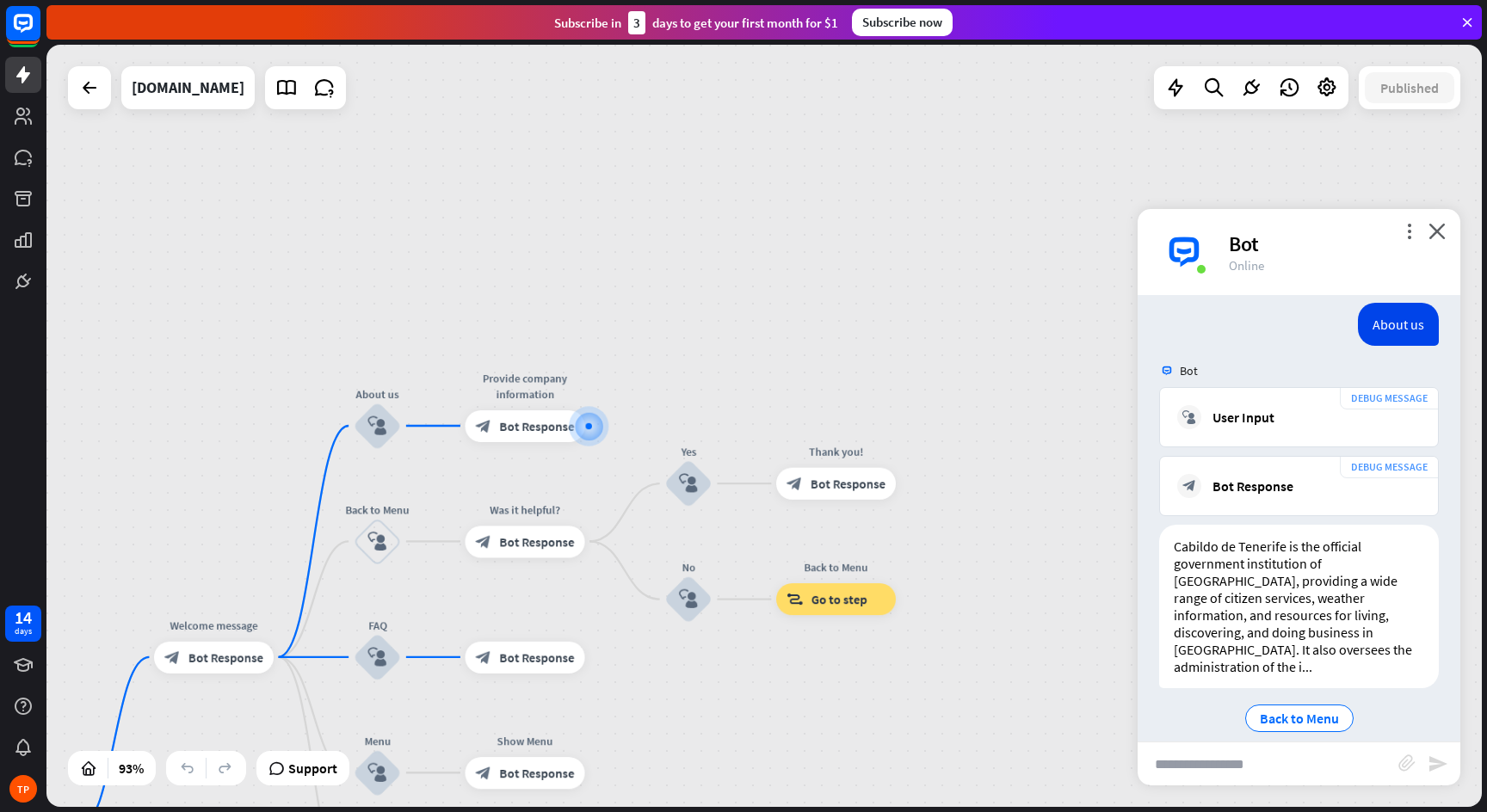
scroll to position [756, 0]
click at [1276, 707] on span "Back to Menu" at bounding box center [1298, 716] width 79 height 18
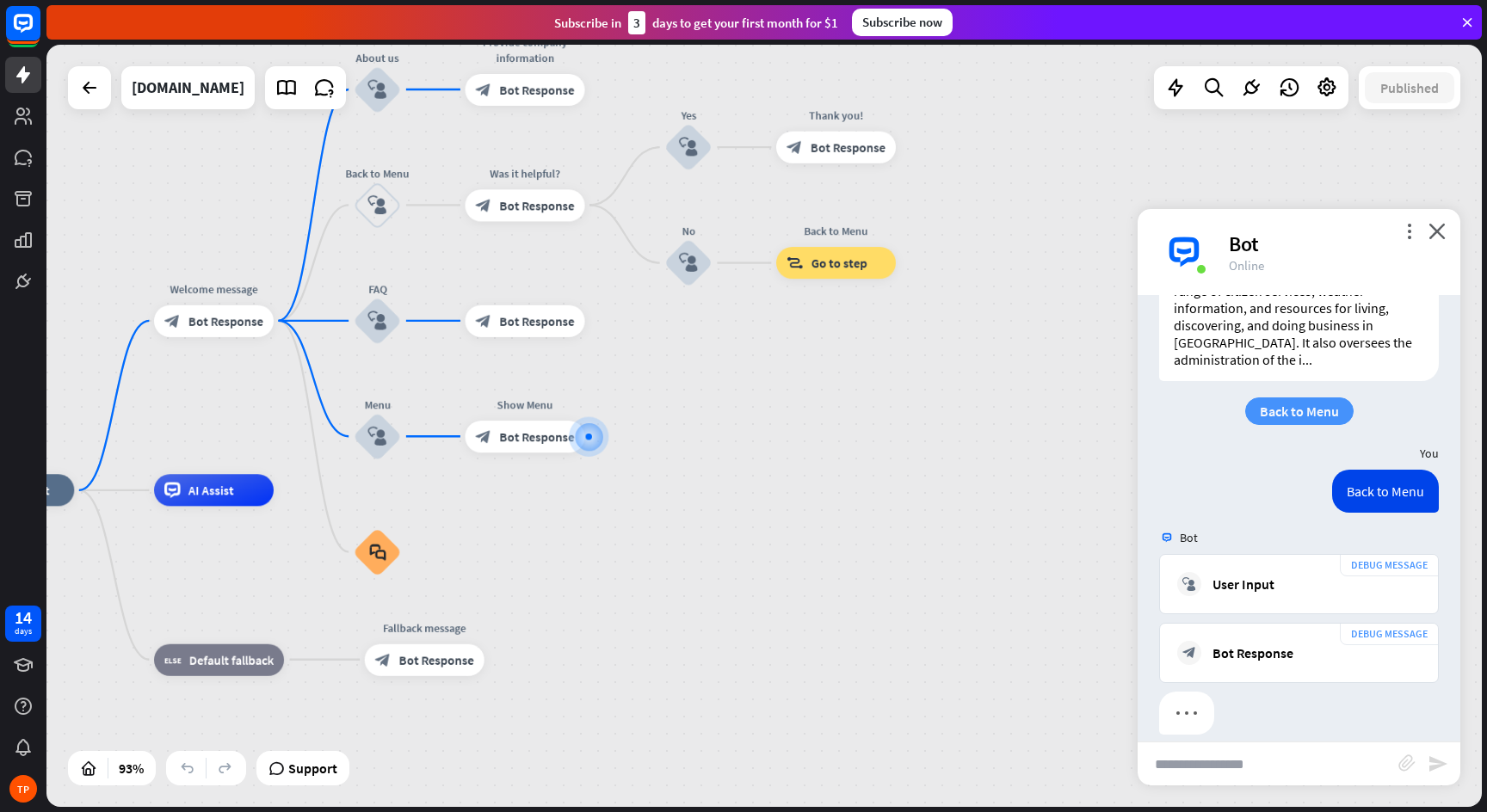
scroll to position [1063, 0]
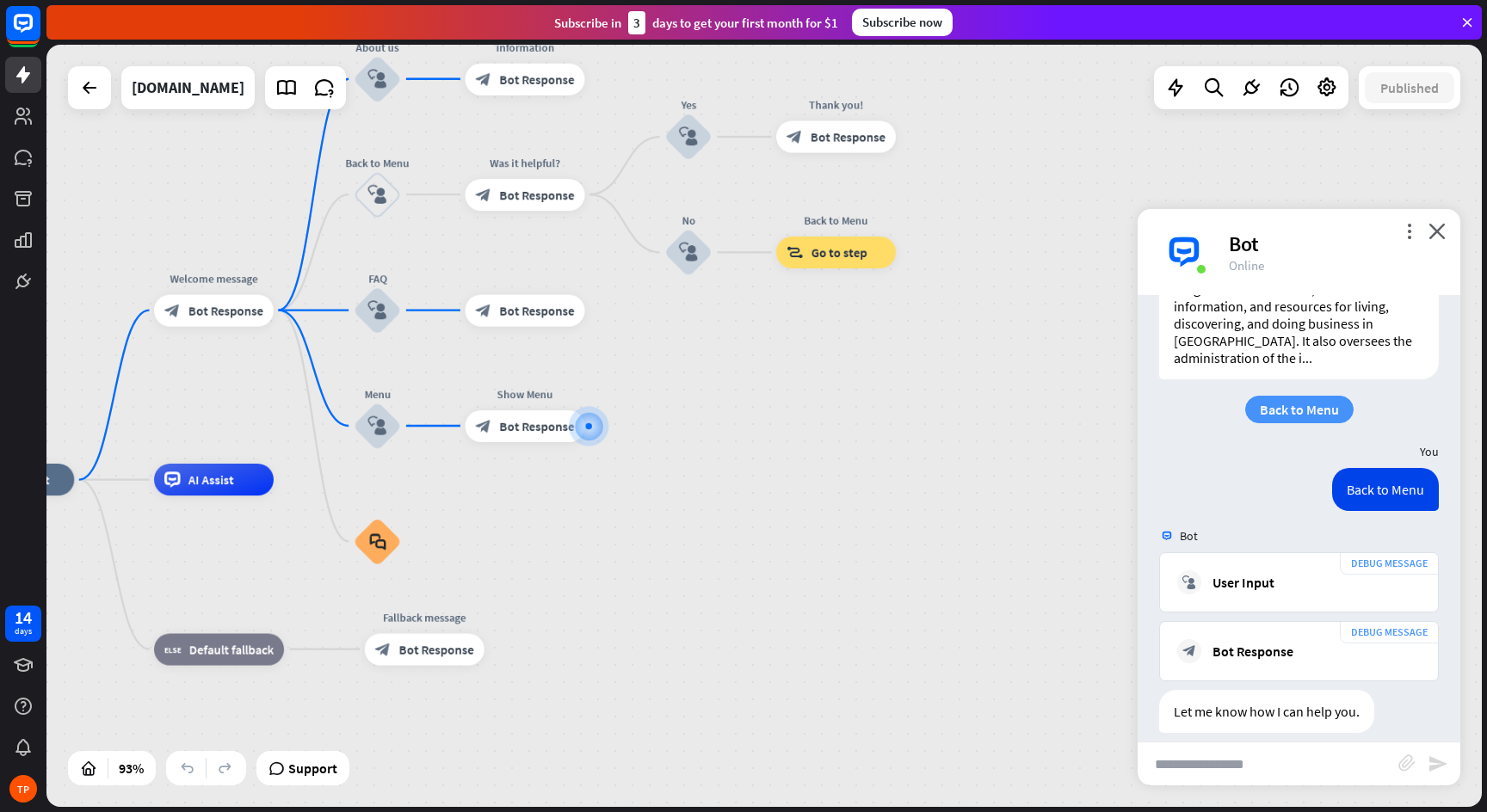
click at [1274, 401] on span "Back to Menu" at bounding box center [1298, 409] width 79 height 18
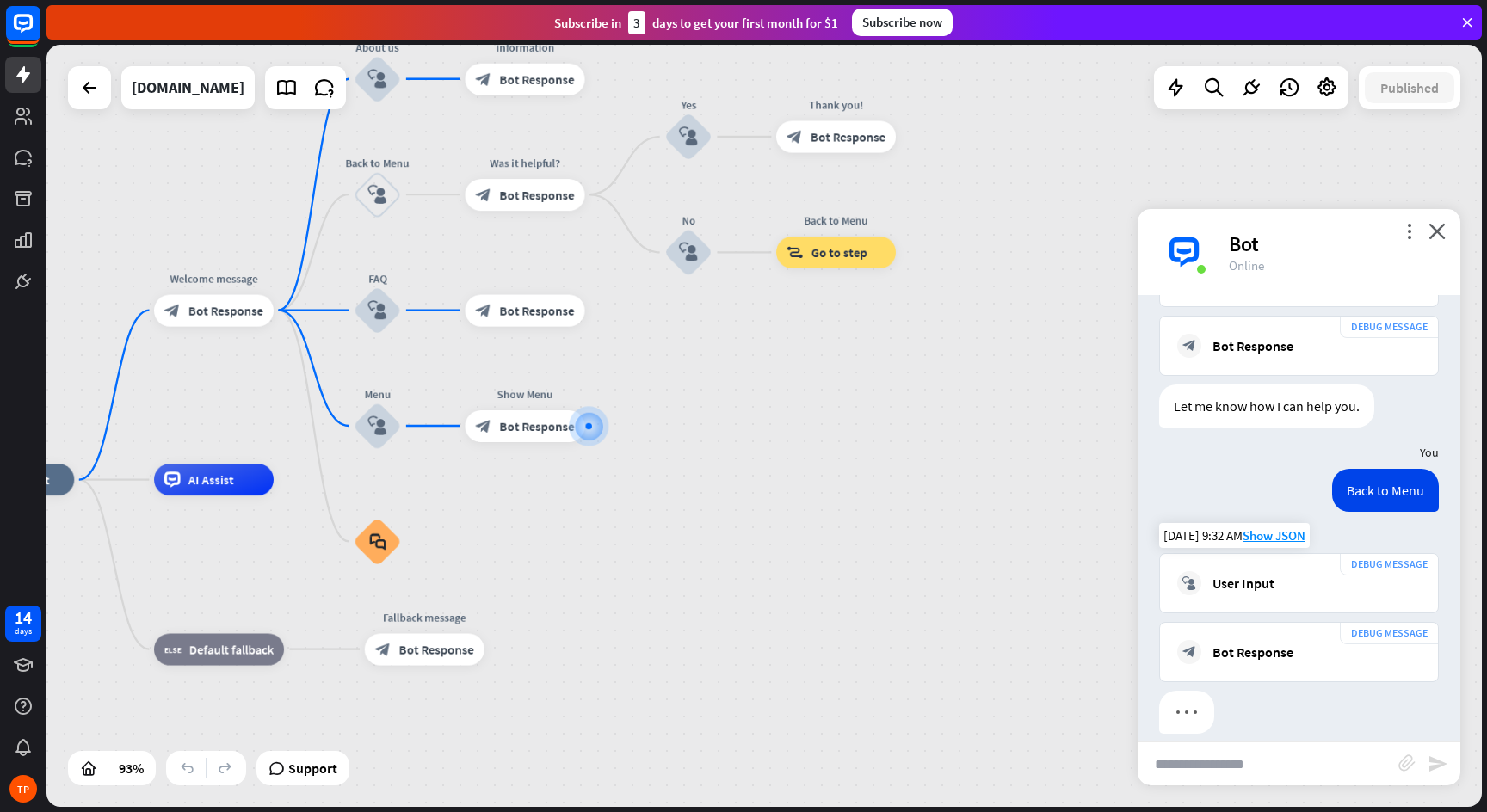
scroll to position [1368, 0]
click at [1253, 574] on div "User Input" at bounding box center [1243, 582] width 62 height 18
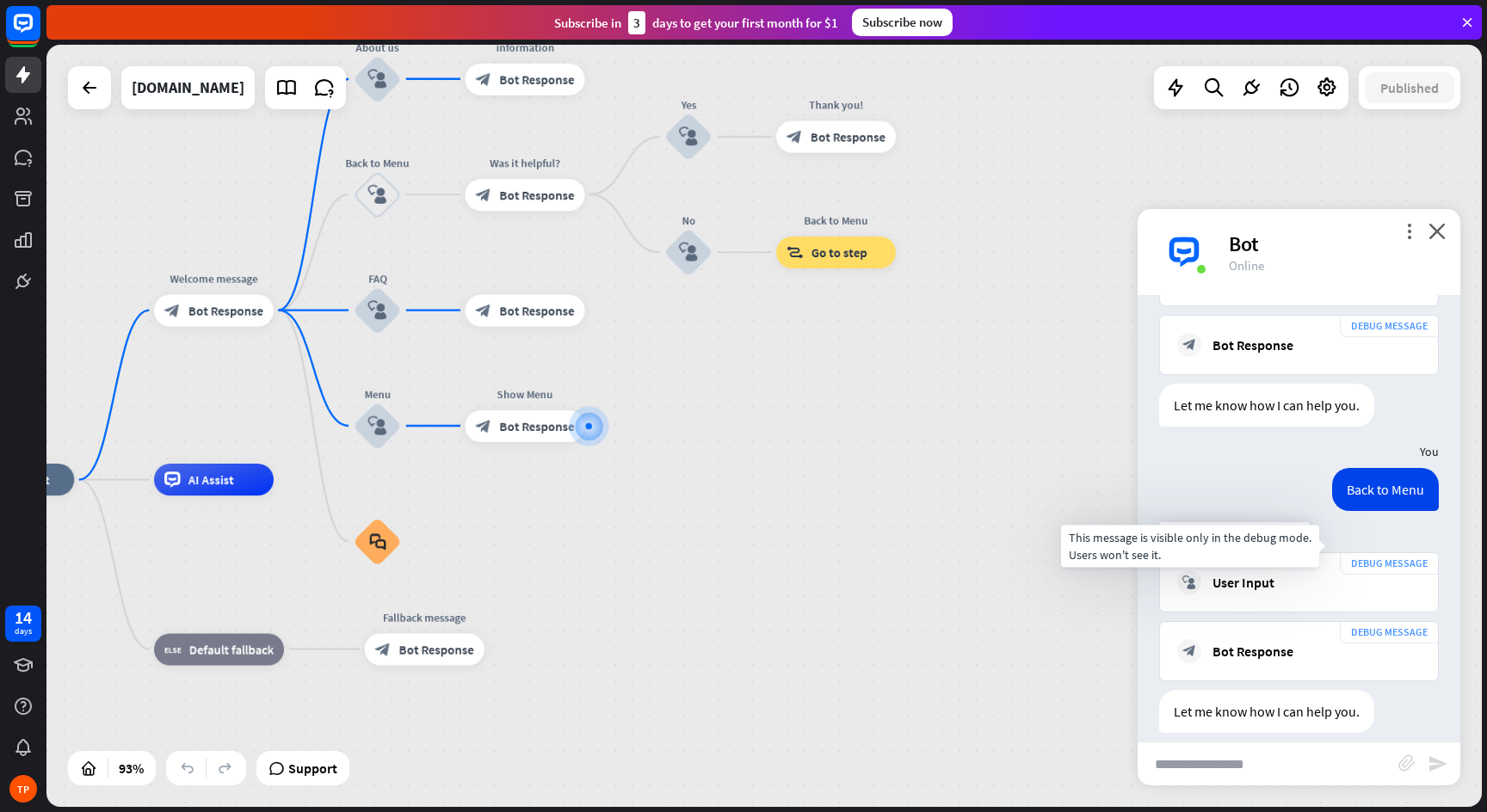
click at [1371, 553] on div "DEBUG MESSAGE" at bounding box center [1389, 564] width 99 height 22
click at [1268, 639] on div "block_bot_response Bot Response" at bounding box center [1298, 651] width 244 height 24
click at [1255, 643] on div "Bot Response" at bounding box center [1252, 651] width 81 height 18
click at [1407, 245] on div "Bot" at bounding box center [1334, 244] width 211 height 27
click at [1407, 232] on icon "more_vert" at bounding box center [1409, 231] width 17 height 17
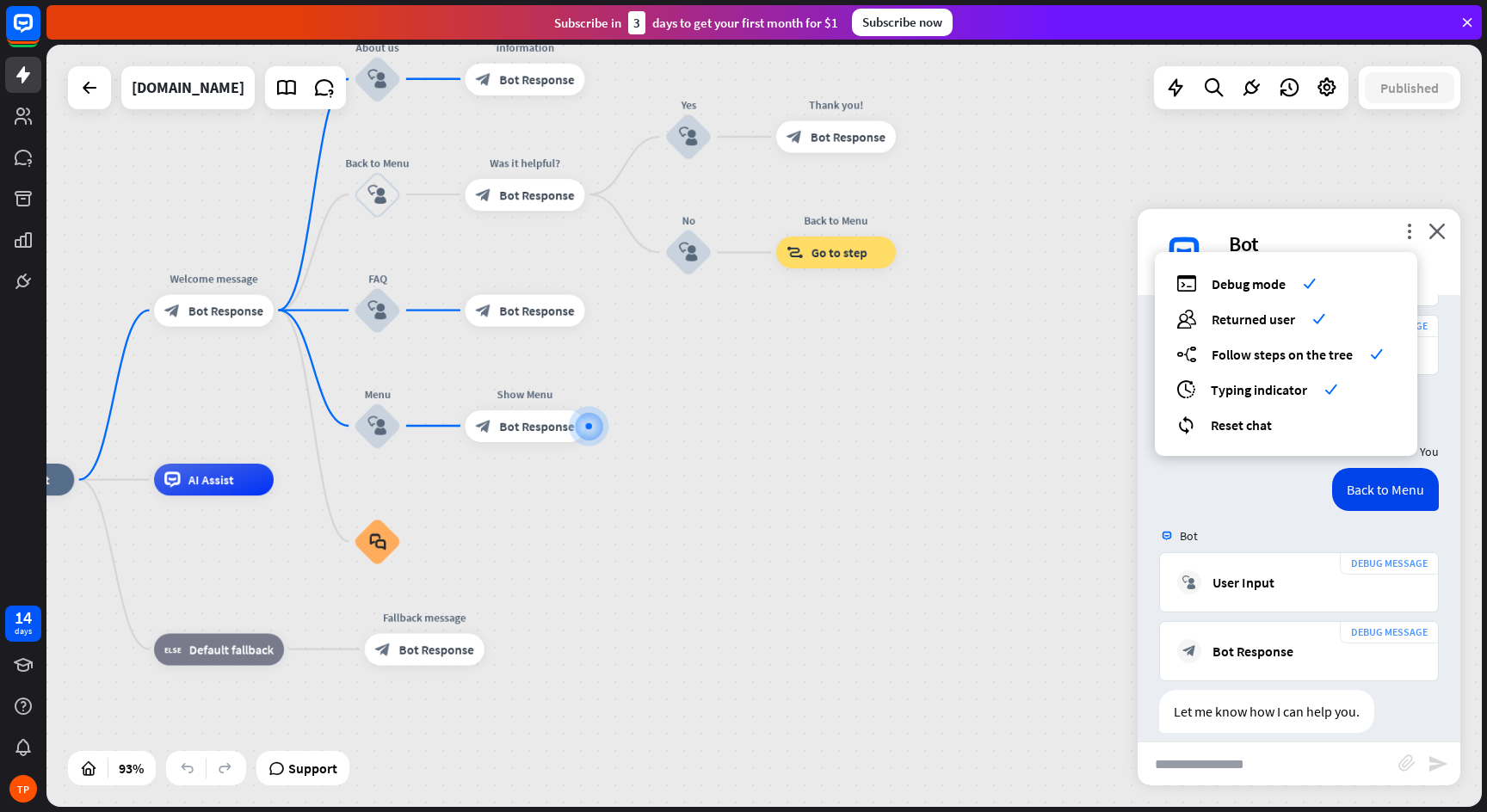
click at [1260, 519] on div "Bot" at bounding box center [1298, 535] width 322 height 32
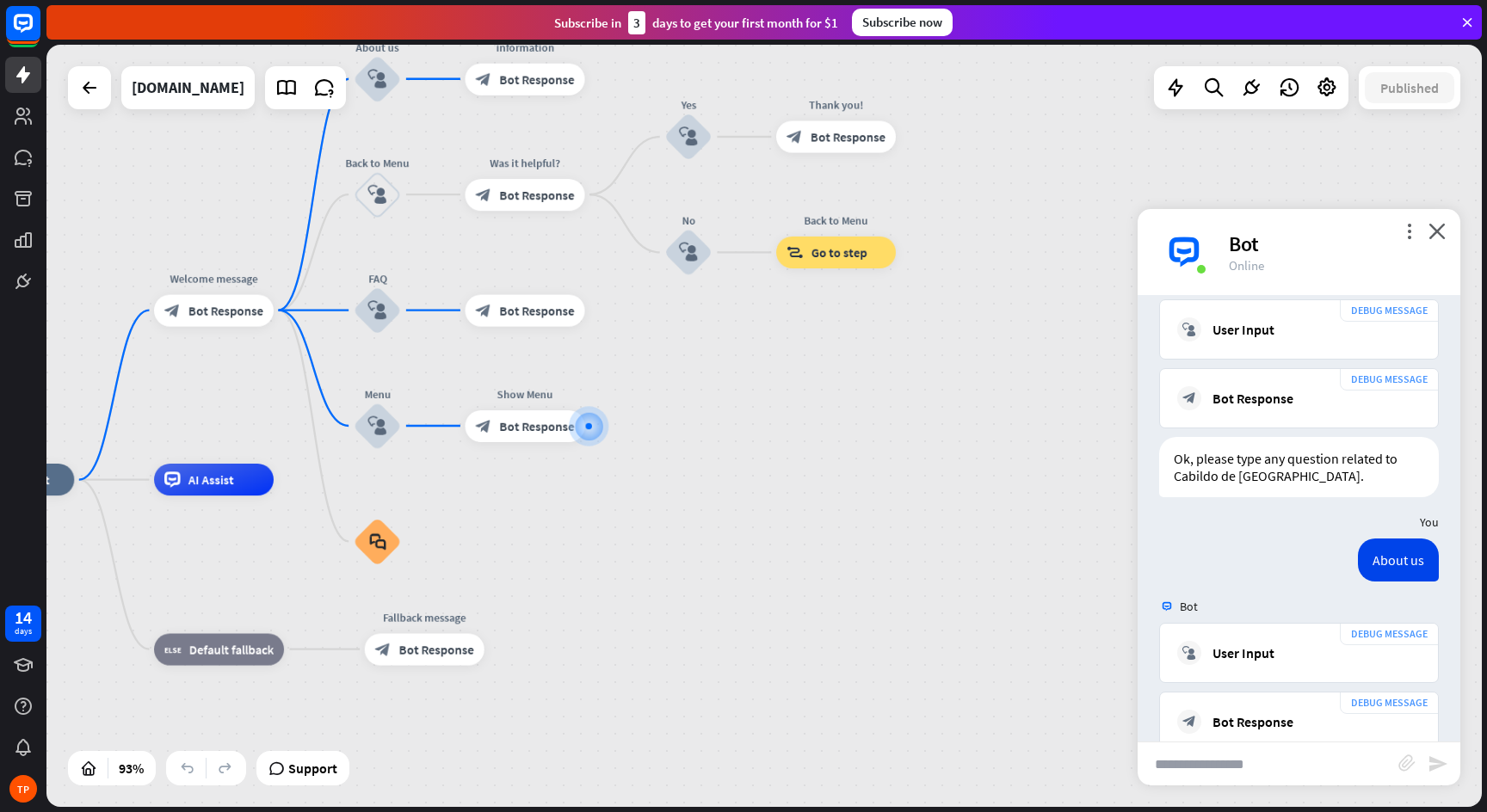
scroll to position [42, 0]
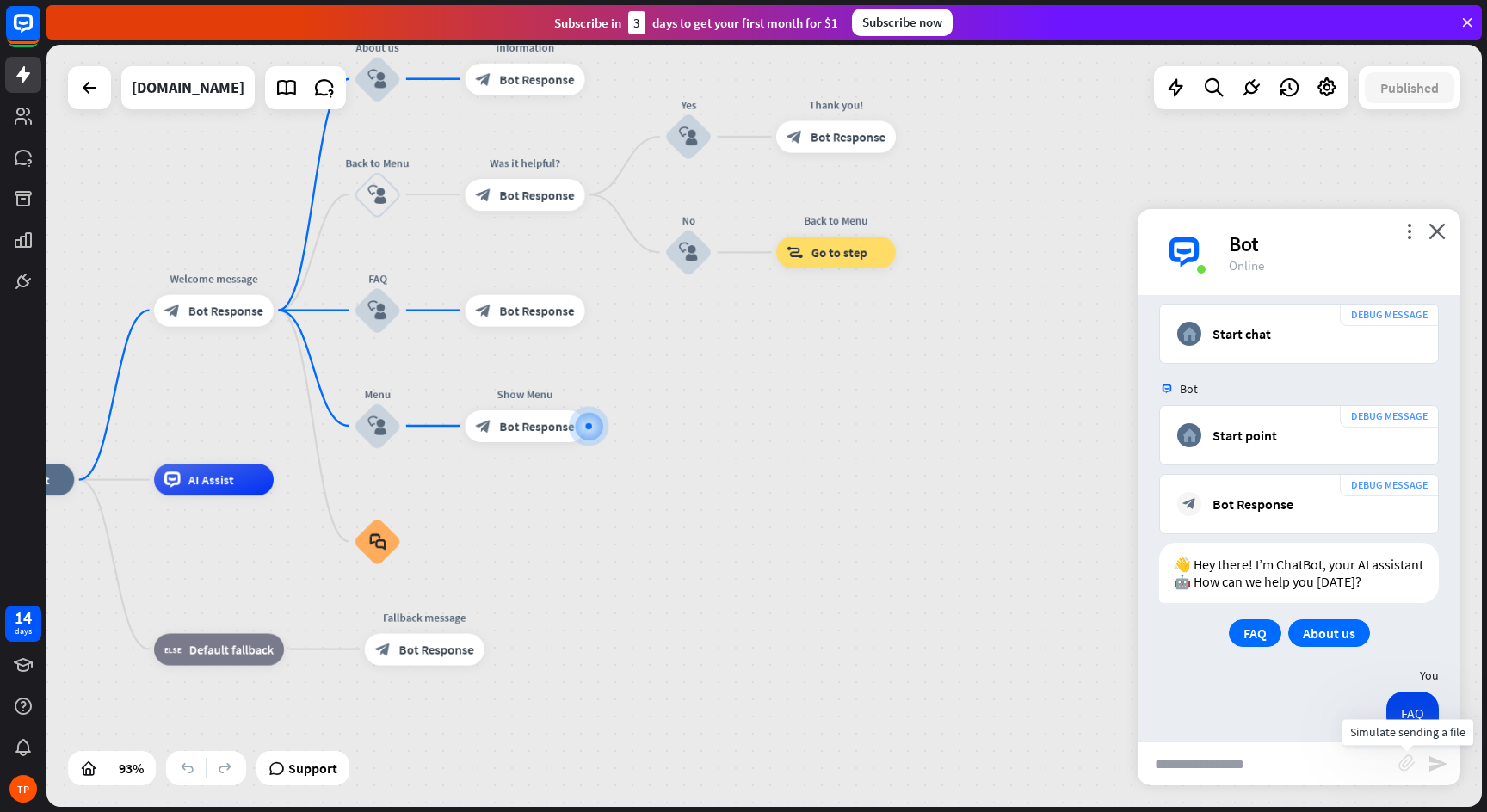
click at [1402, 762] on icon "block_attachment" at bounding box center [1406, 763] width 18 height 18
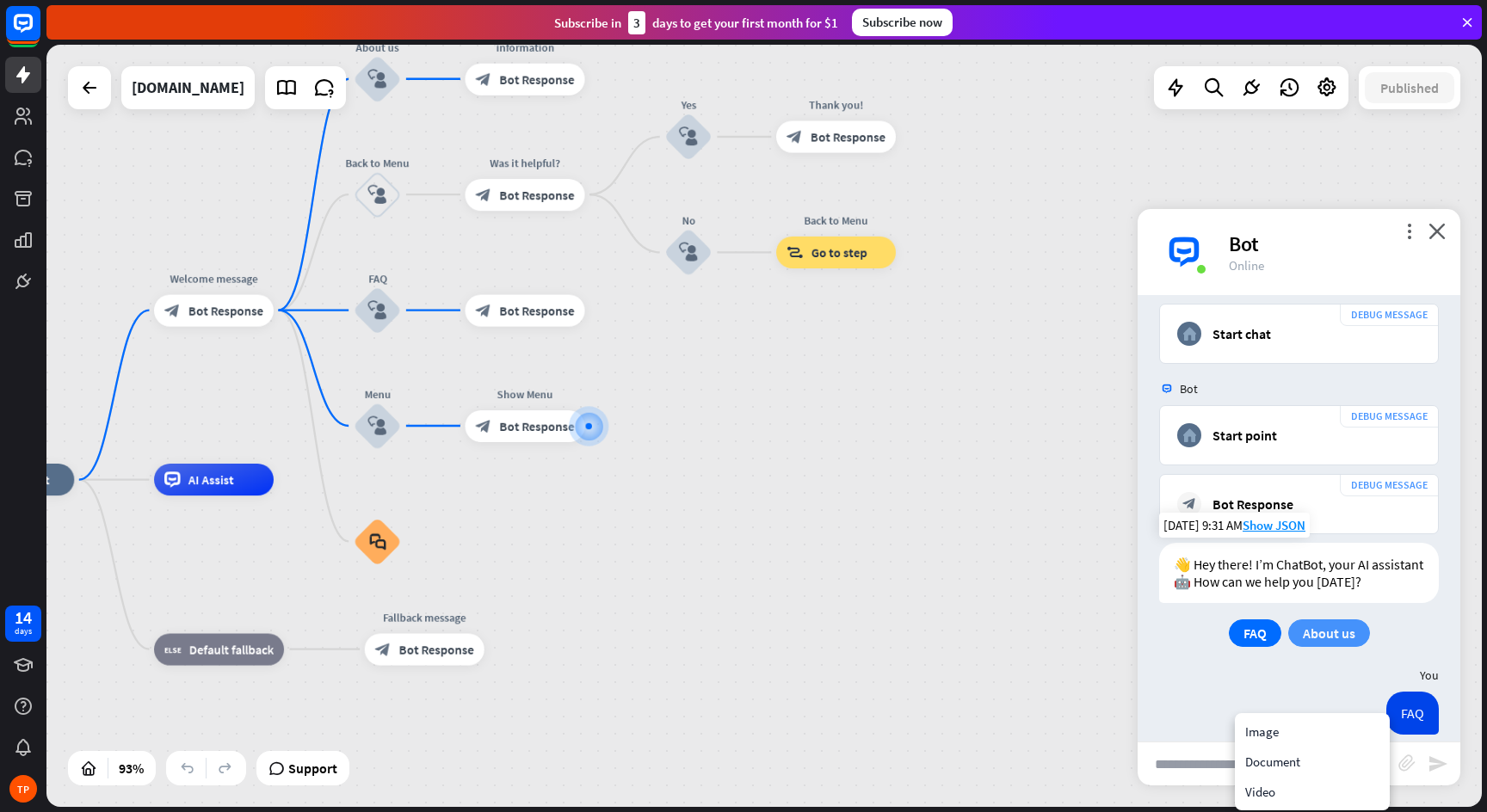
click at [1317, 634] on span "About us" at bounding box center [1329, 633] width 53 height 18
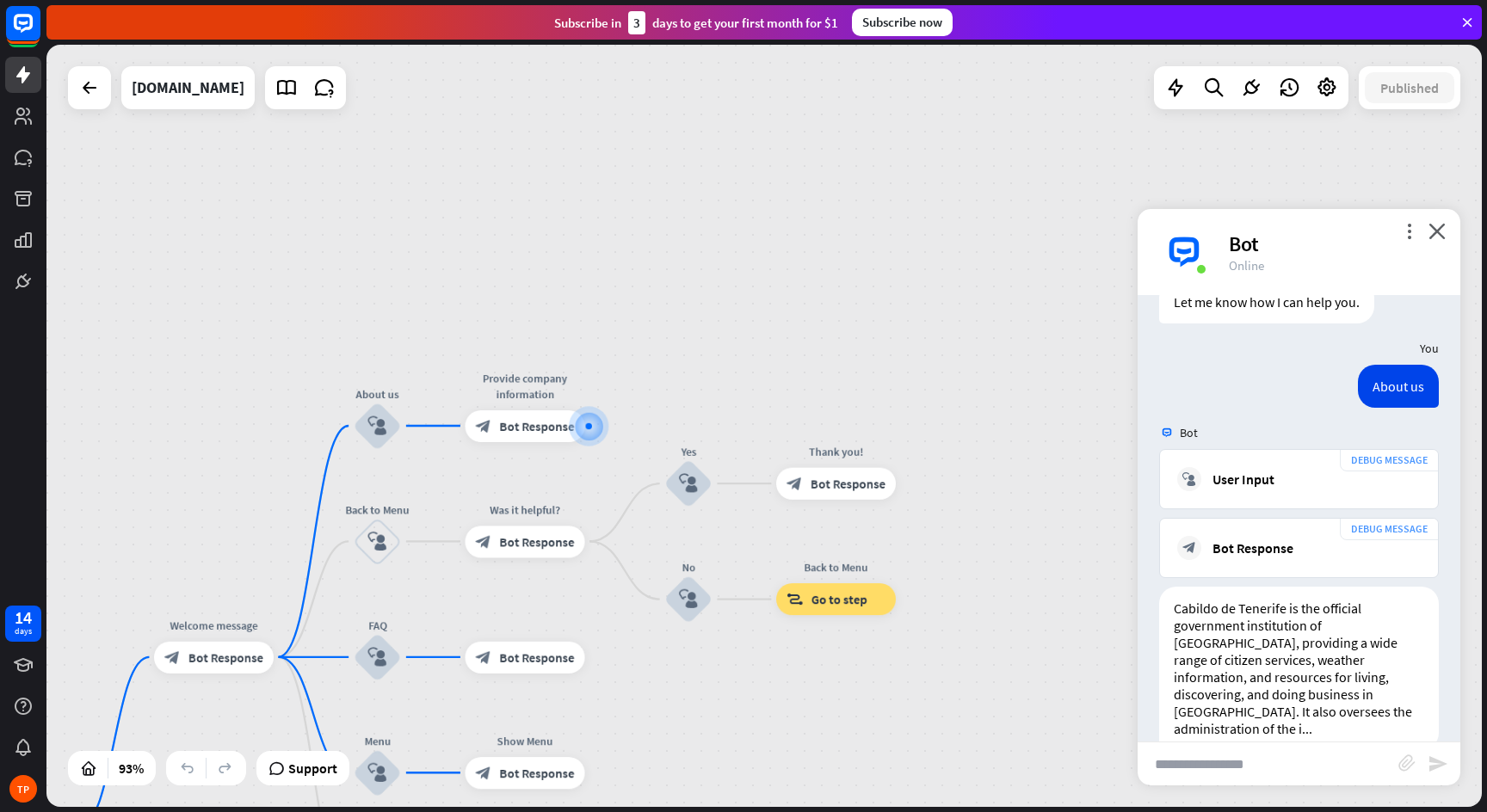
scroll to position [1826, 0]
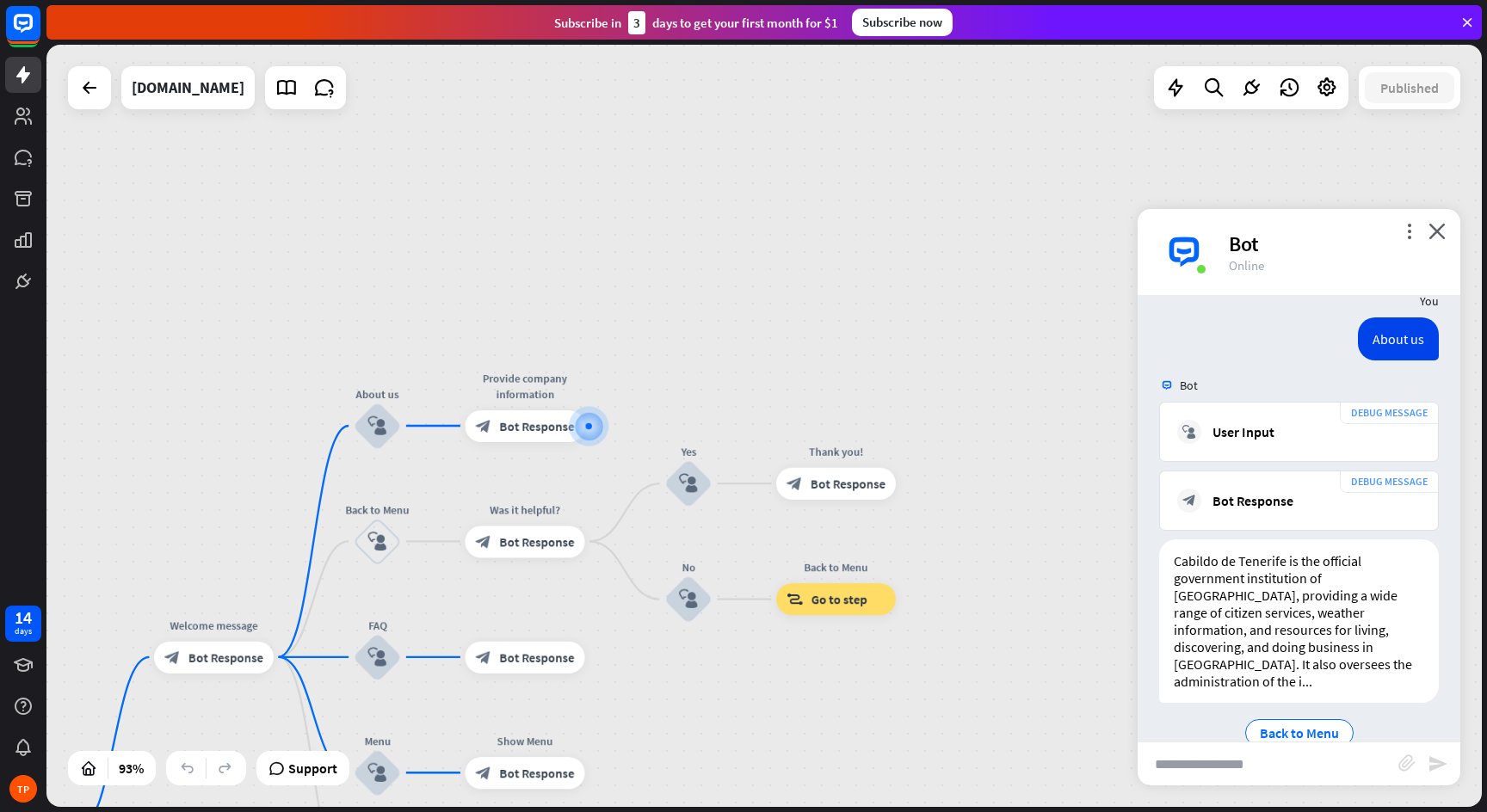
click at [947, 238] on div "home_2 Start point Welcome message block_bot_response Bot Response About us blo…" at bounding box center [764, 425] width 1435 height 762
click at [1442, 234] on icon "close" at bounding box center [1436, 231] width 18 height 17
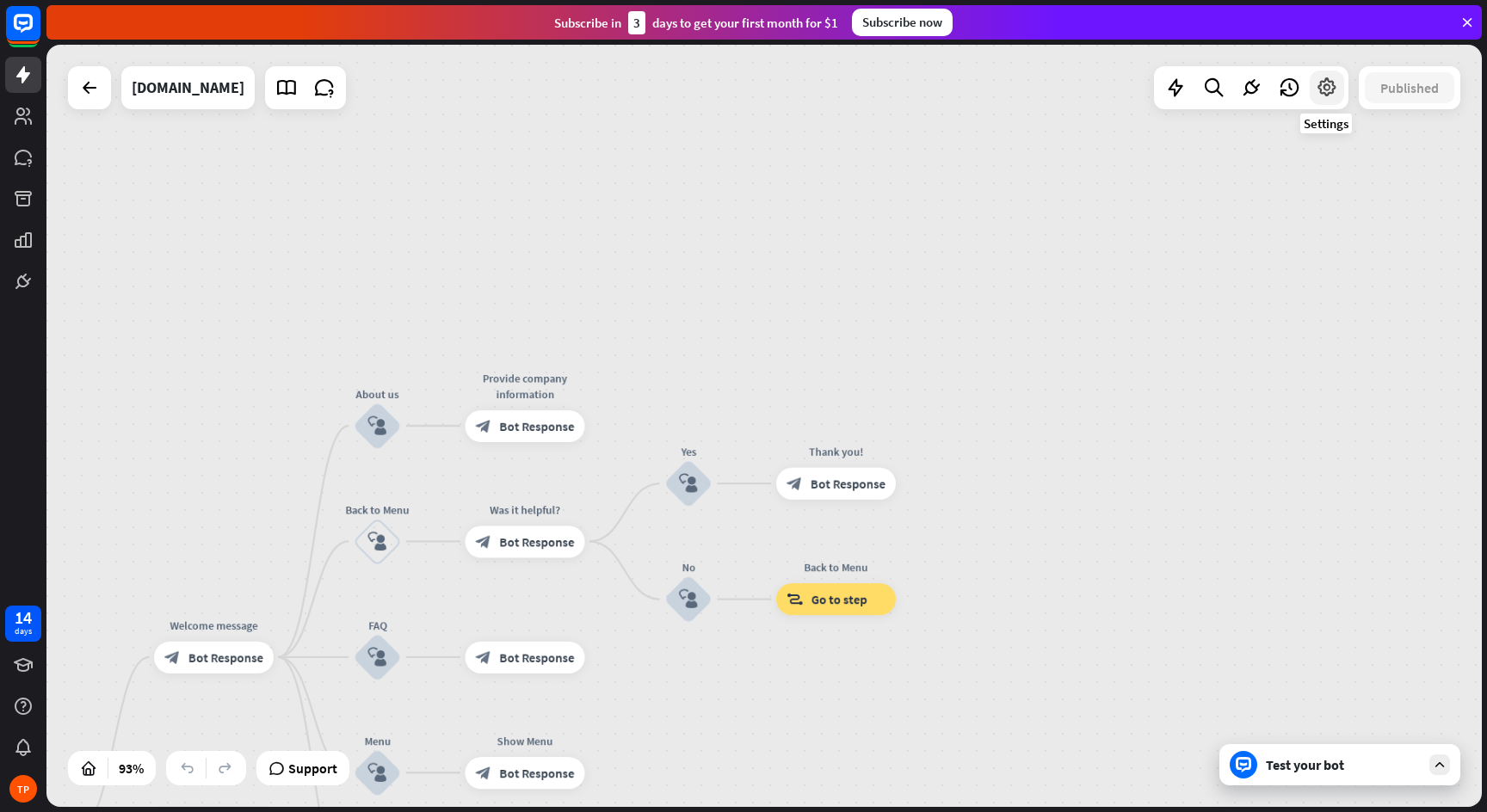
click at [1330, 89] on icon at bounding box center [1327, 88] width 22 height 22
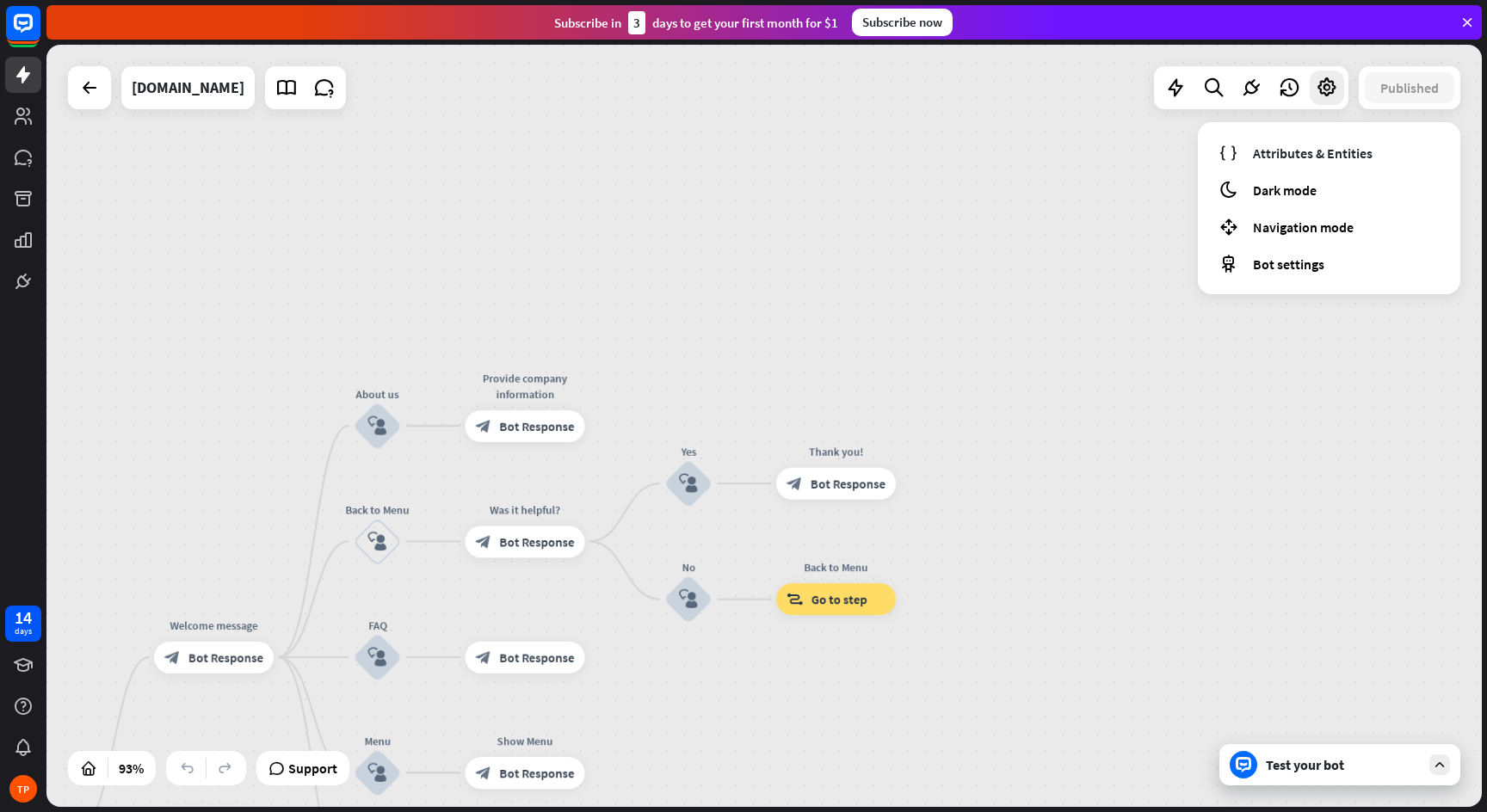
click at [990, 211] on div "home_2 Start point Welcome message block_bot_response Bot Response About us blo…" at bounding box center [764, 425] width 1435 height 762
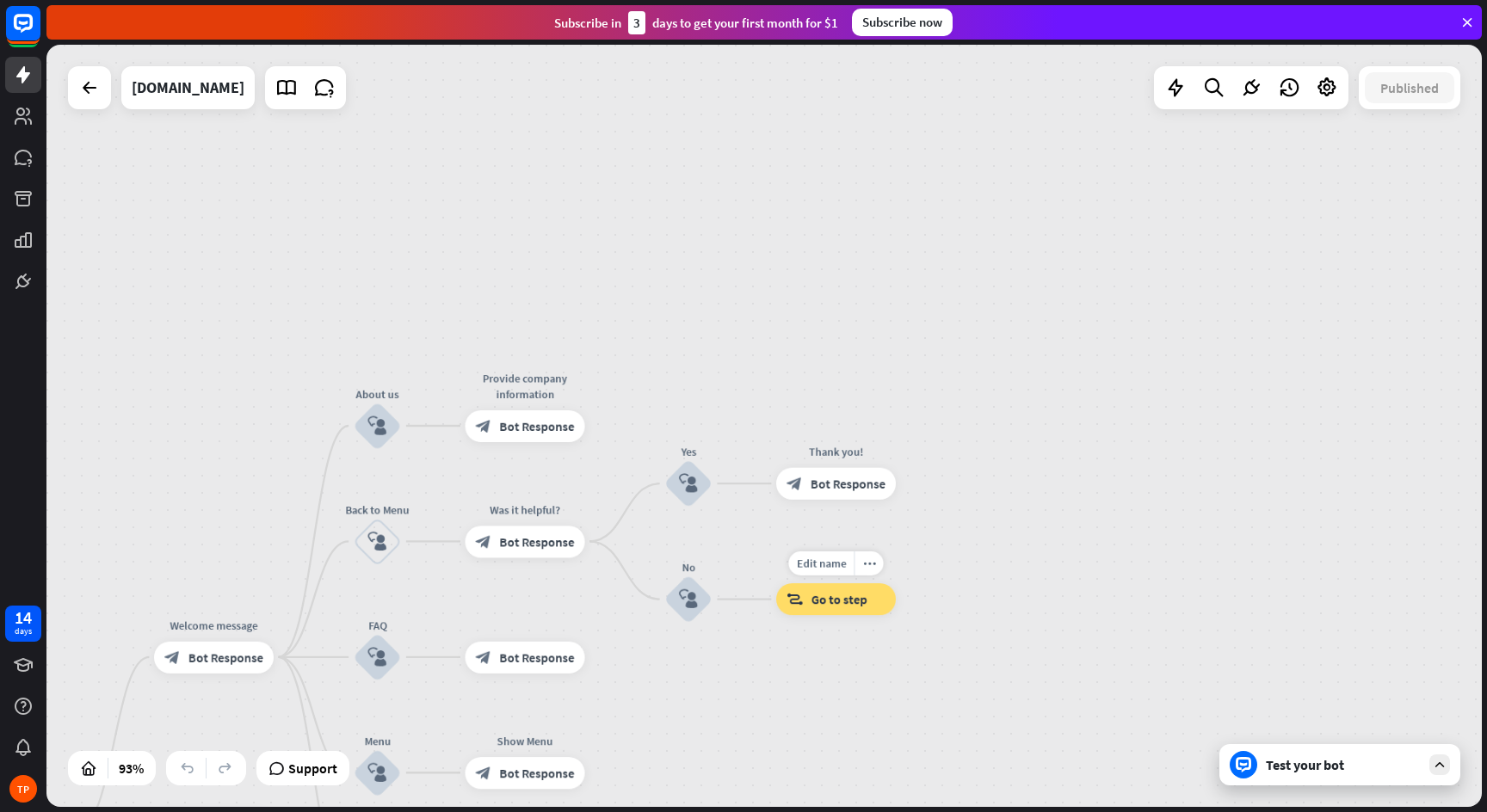
click at [820, 601] on span "Go to step" at bounding box center [839, 599] width 56 height 17
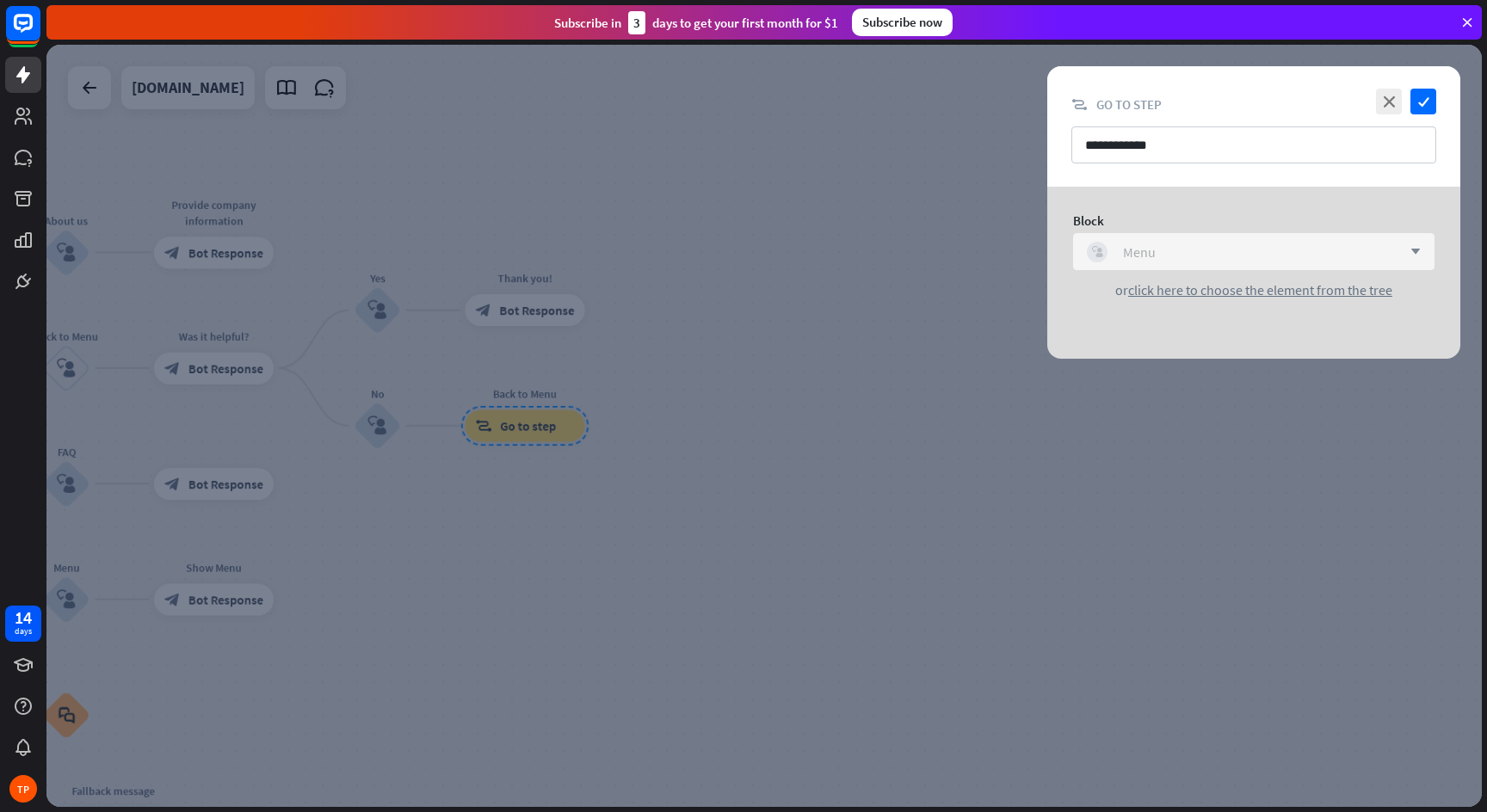
click at [1340, 251] on div "block_user_input Menu" at bounding box center [1244, 252] width 315 height 20
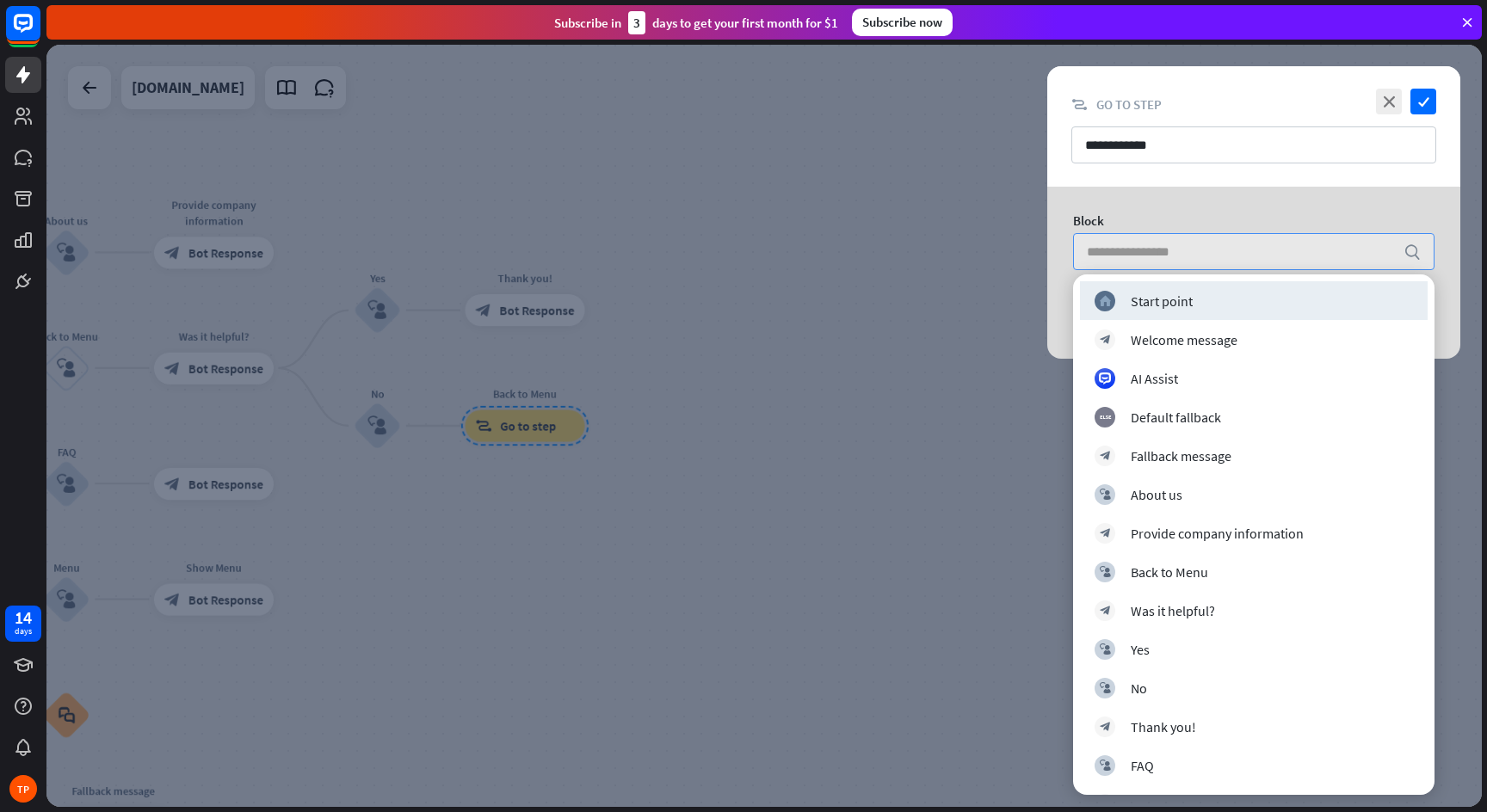
click at [1340, 251] on input "search" at bounding box center [1241, 252] width 308 height 35
click at [1286, 102] on div "block_goto Go to step" at bounding box center [1254, 105] width 365 height 17
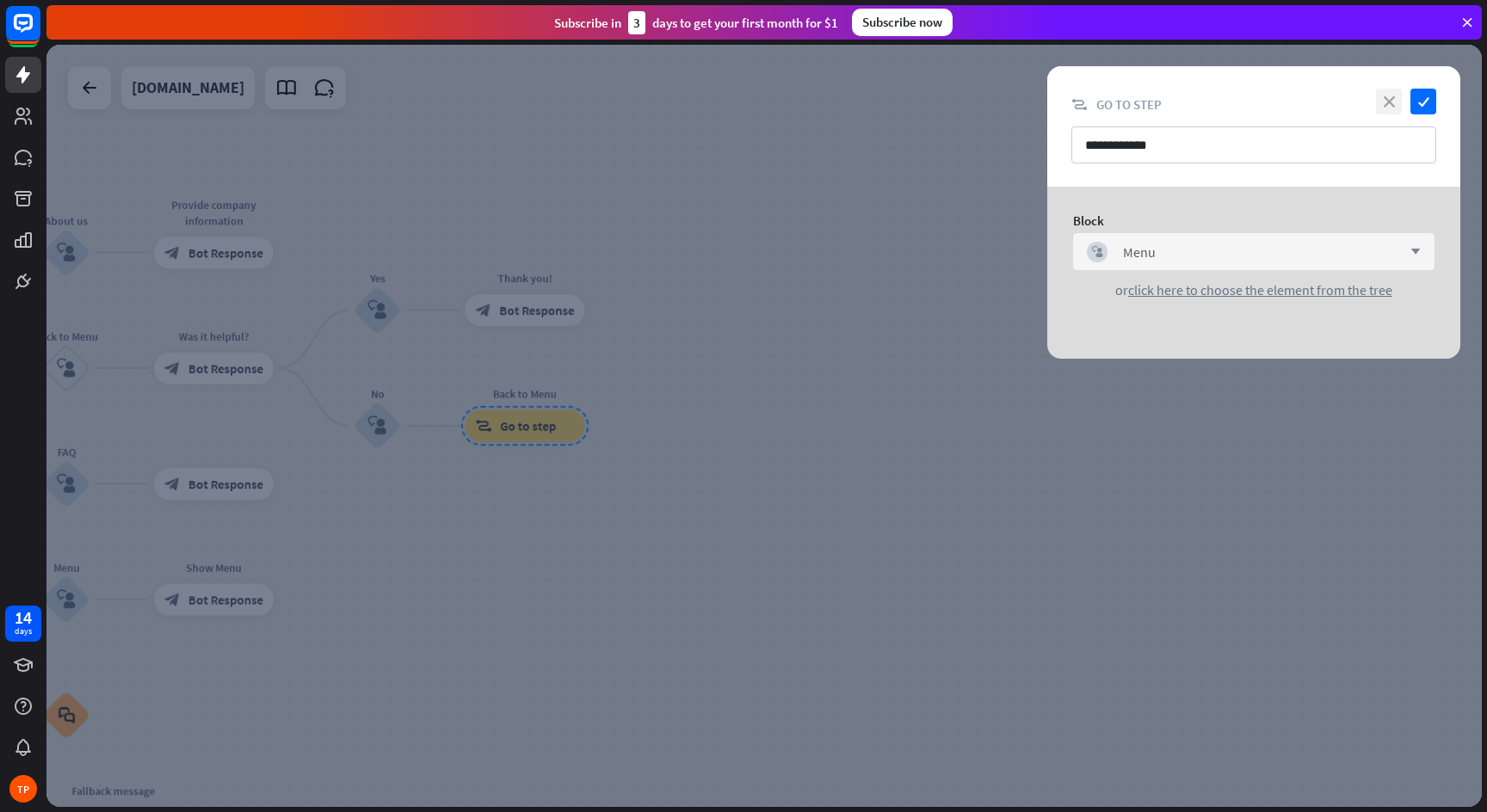
click at [1394, 94] on icon "close" at bounding box center [1389, 102] width 26 height 26
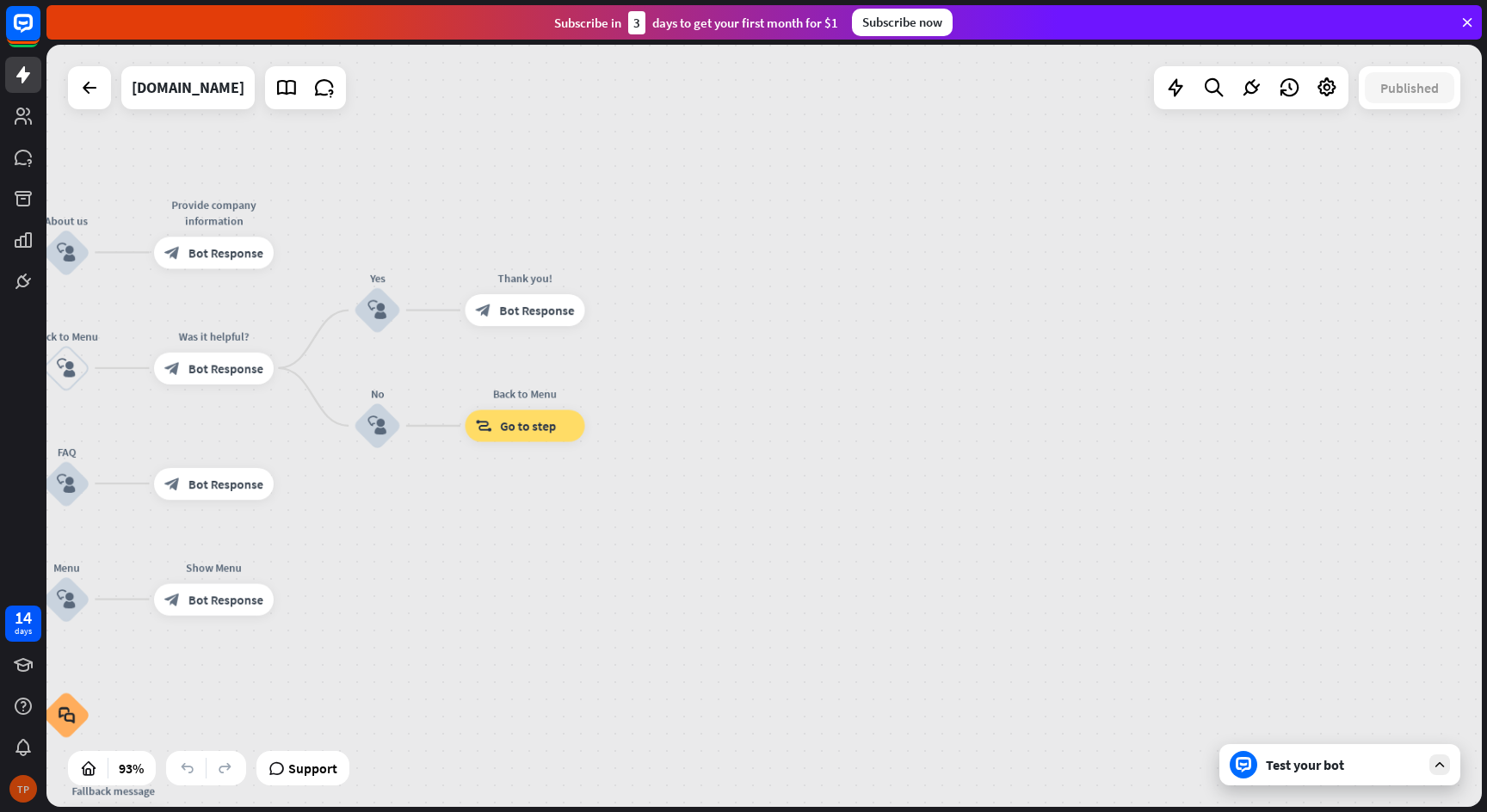
click at [18, 787] on div "TP" at bounding box center [23, 789] width 28 height 28
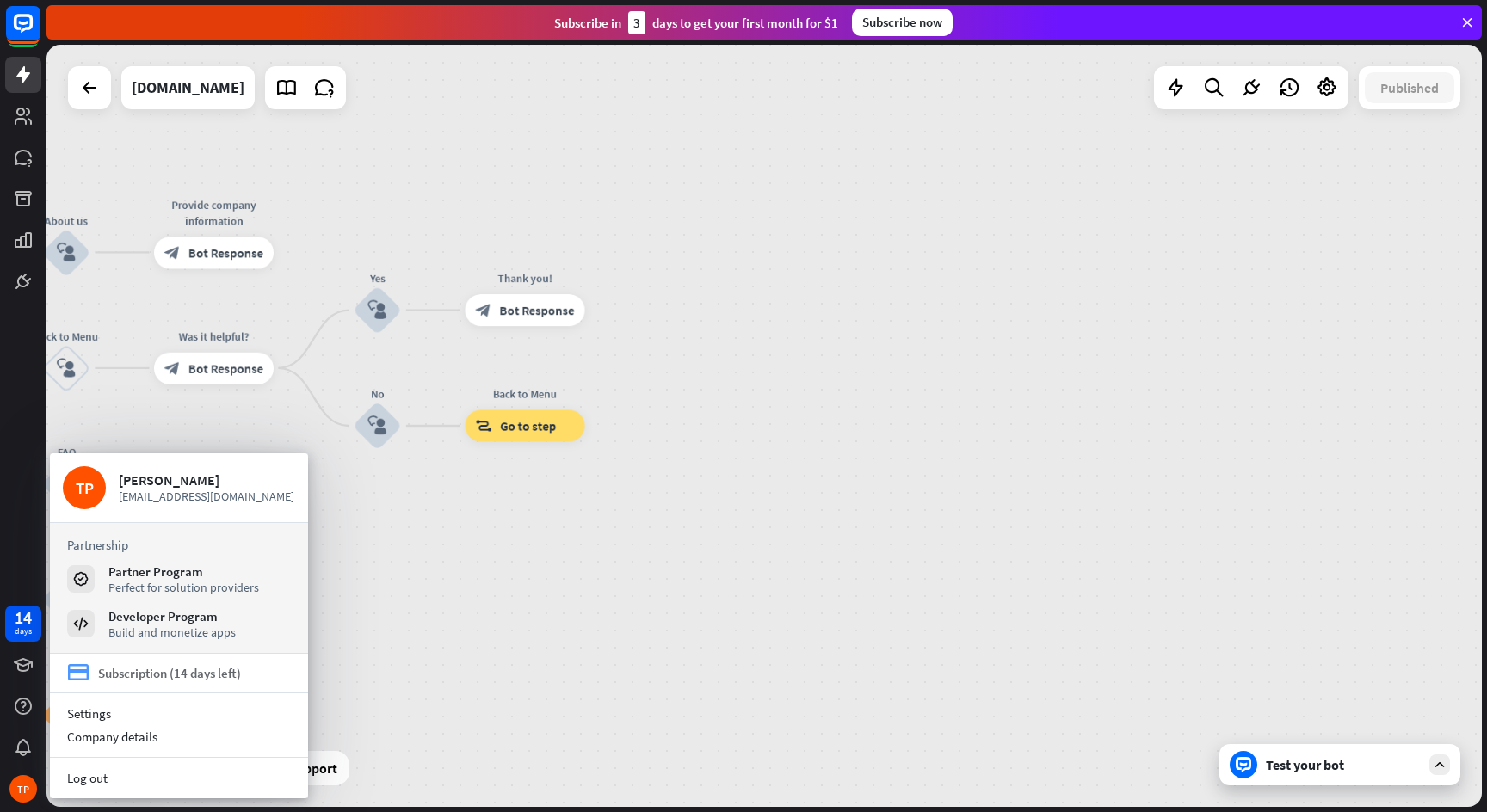
click at [208, 675] on div "Subscription (14 days left)" at bounding box center [169, 673] width 143 height 17
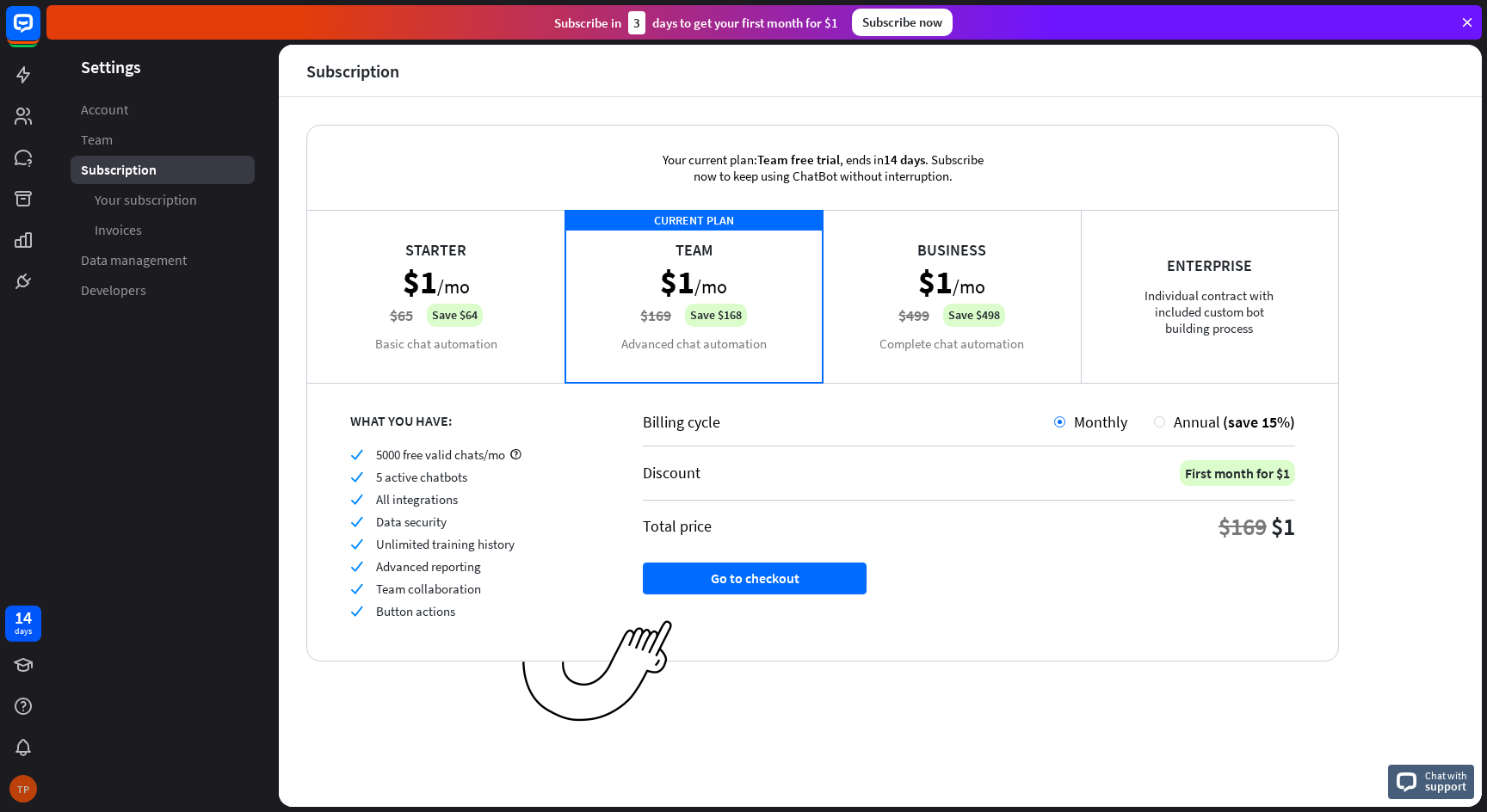
click at [24, 779] on div "TP" at bounding box center [23, 789] width 28 height 28
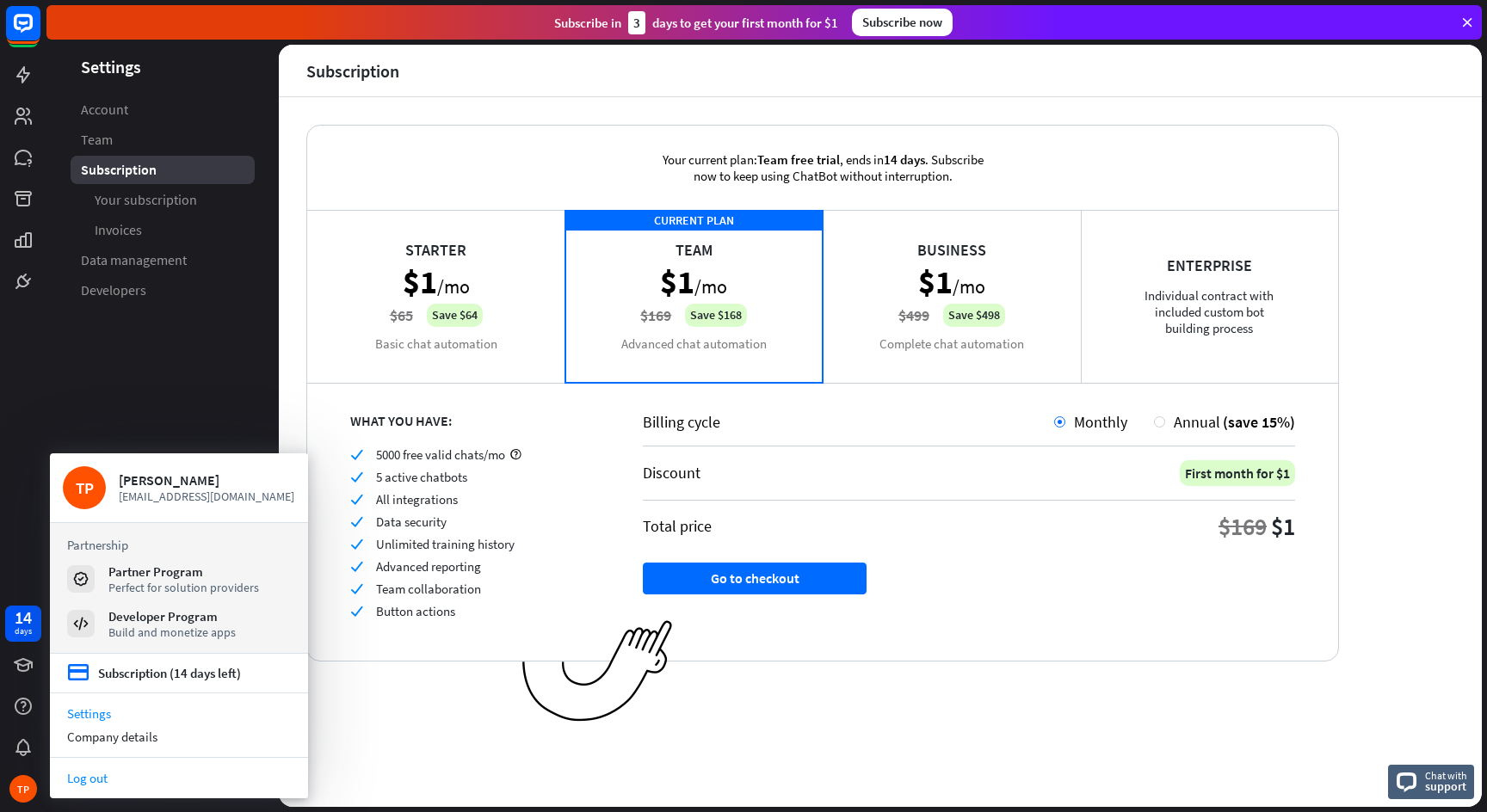
click at [101, 776] on link "Log out" at bounding box center [179, 778] width 258 height 23
